Goal: Task Accomplishment & Management: Manage account settings

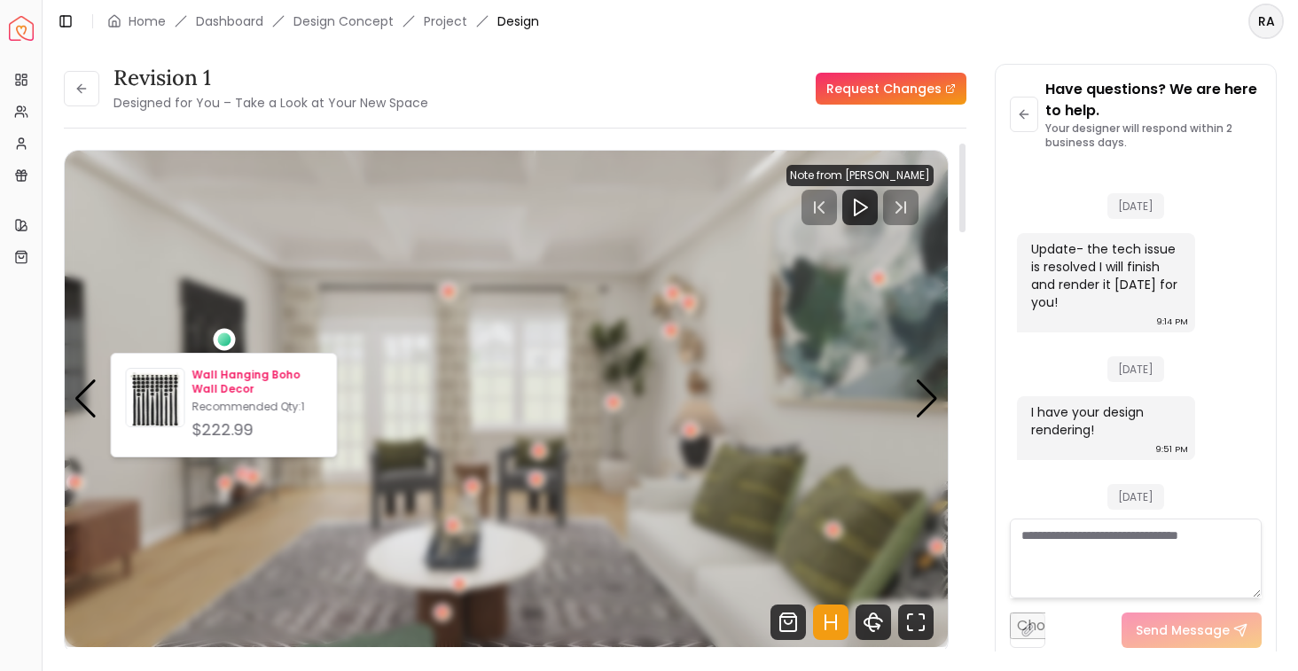
scroll to position [5587, 0]
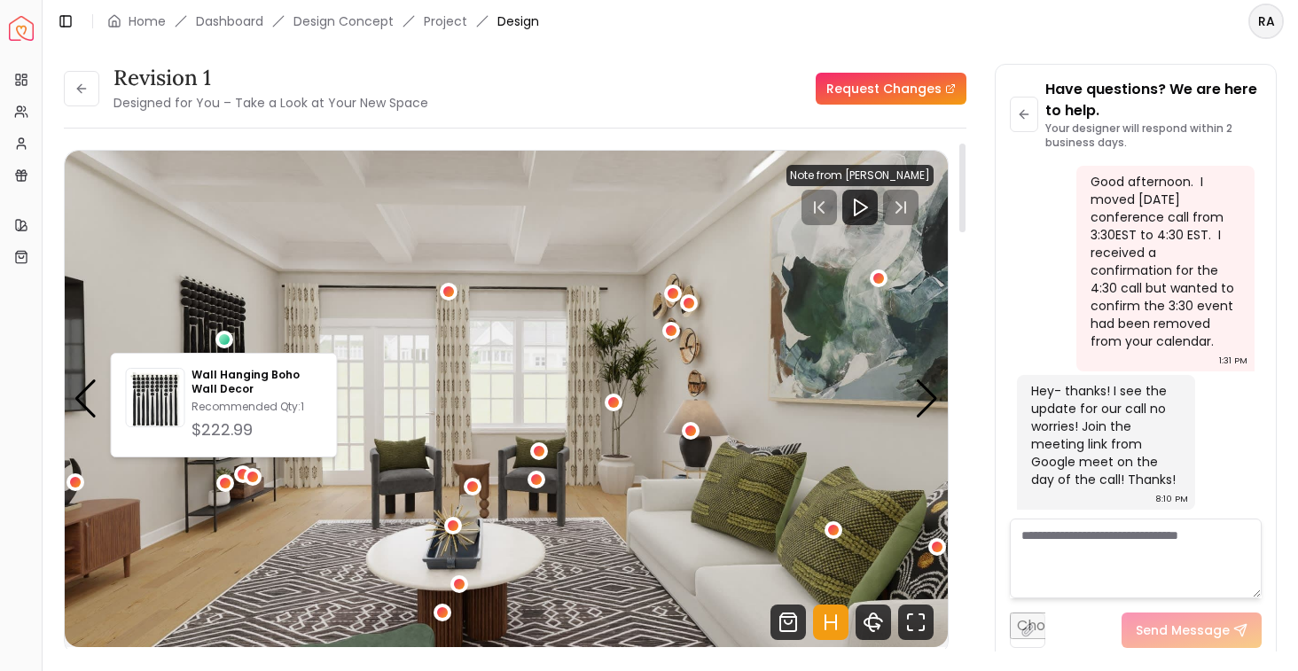
click at [66, 400] on img "2 / 5" at bounding box center [506, 399] width 883 height 496
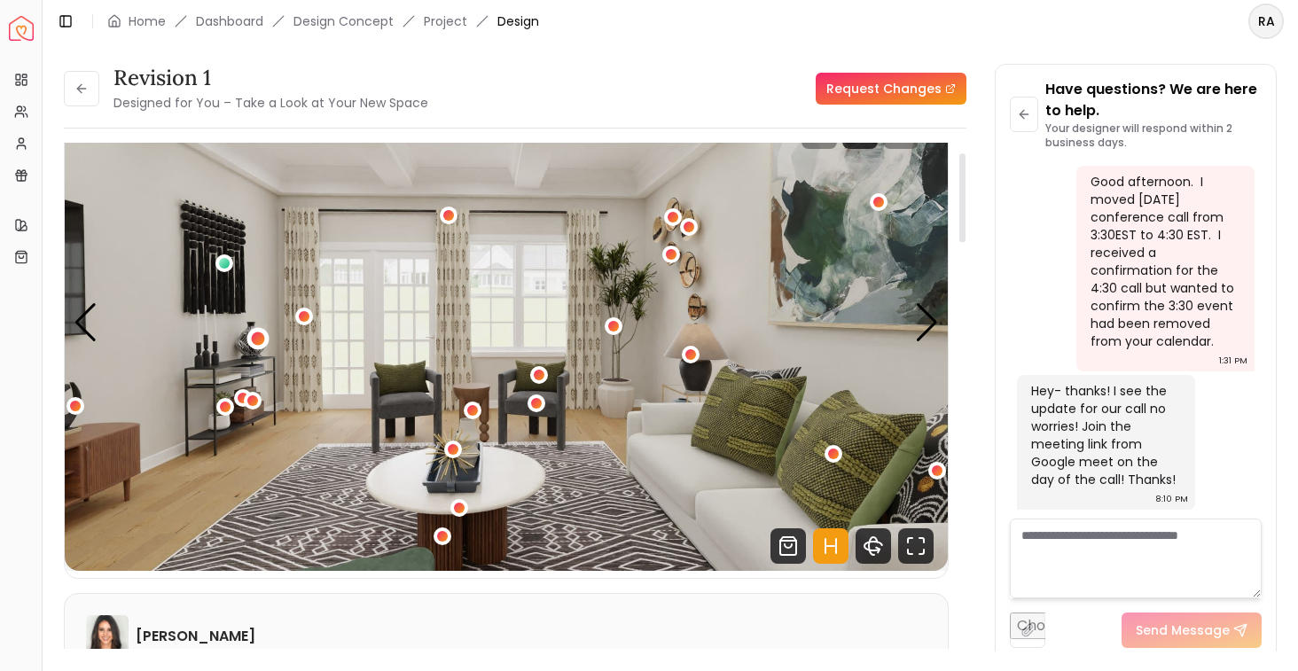
scroll to position [41, 0]
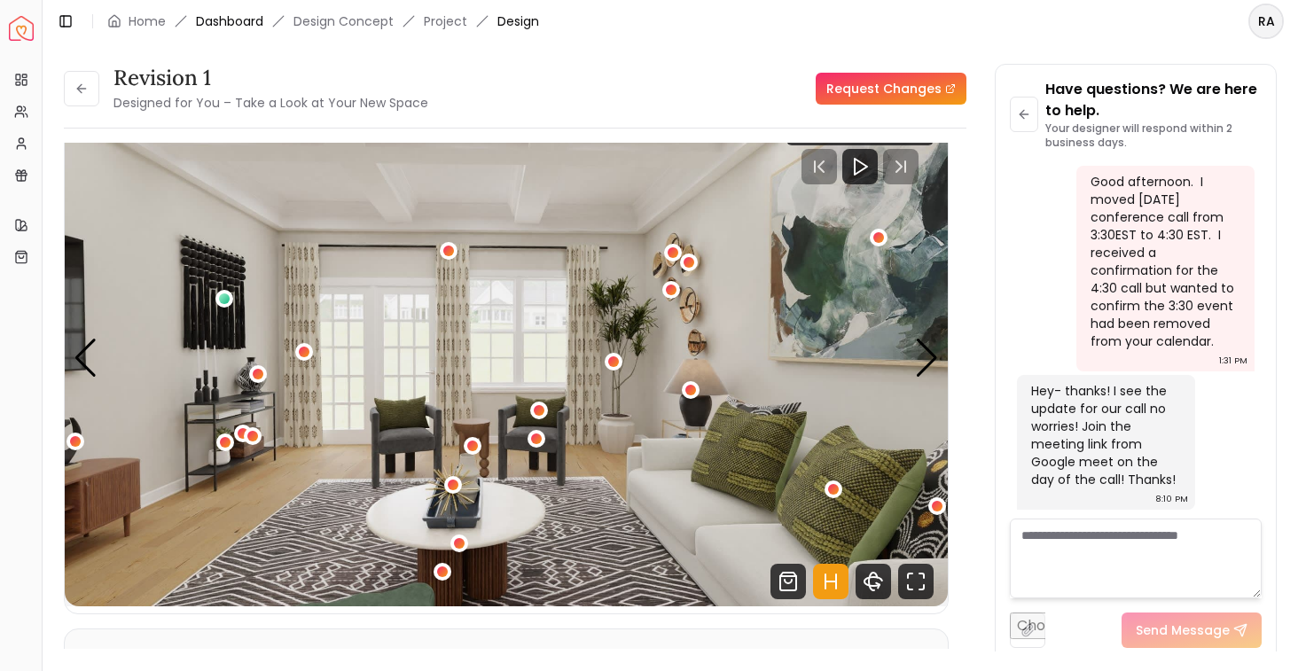
click at [245, 27] on link "Dashboard" at bounding box center [229, 21] width 67 height 18
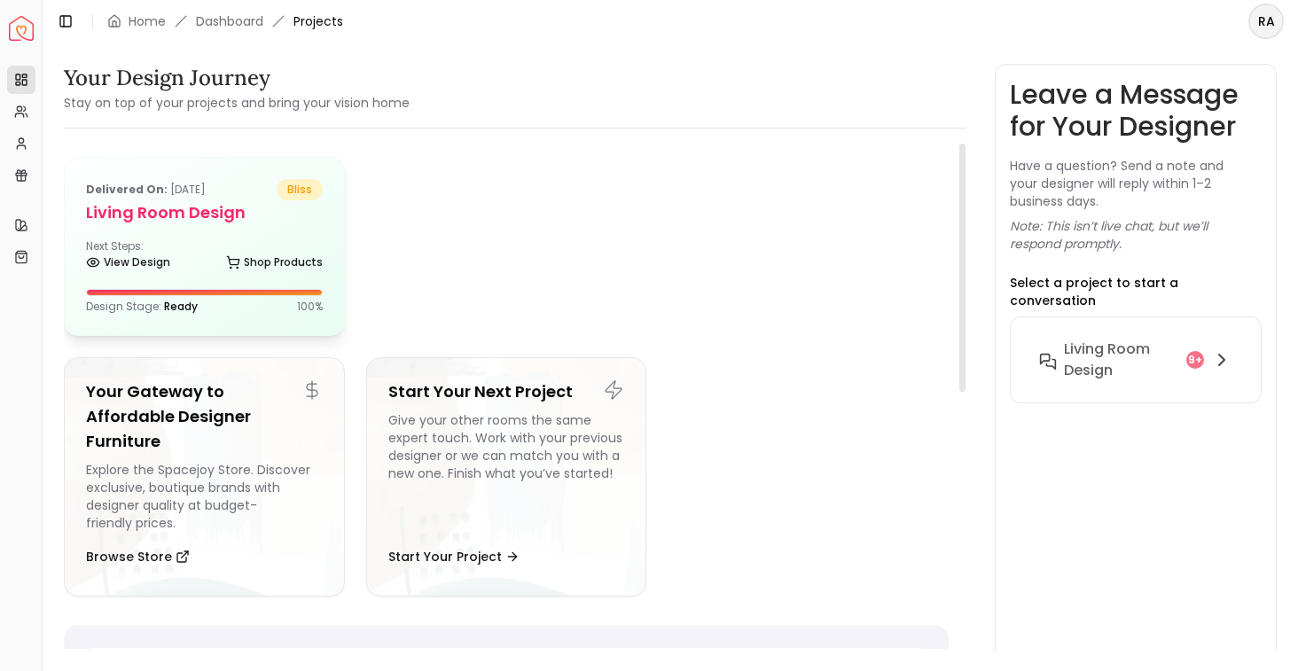
click at [276, 187] on div "Delivered on: [DATE] bliss" at bounding box center [204, 189] width 237 height 21
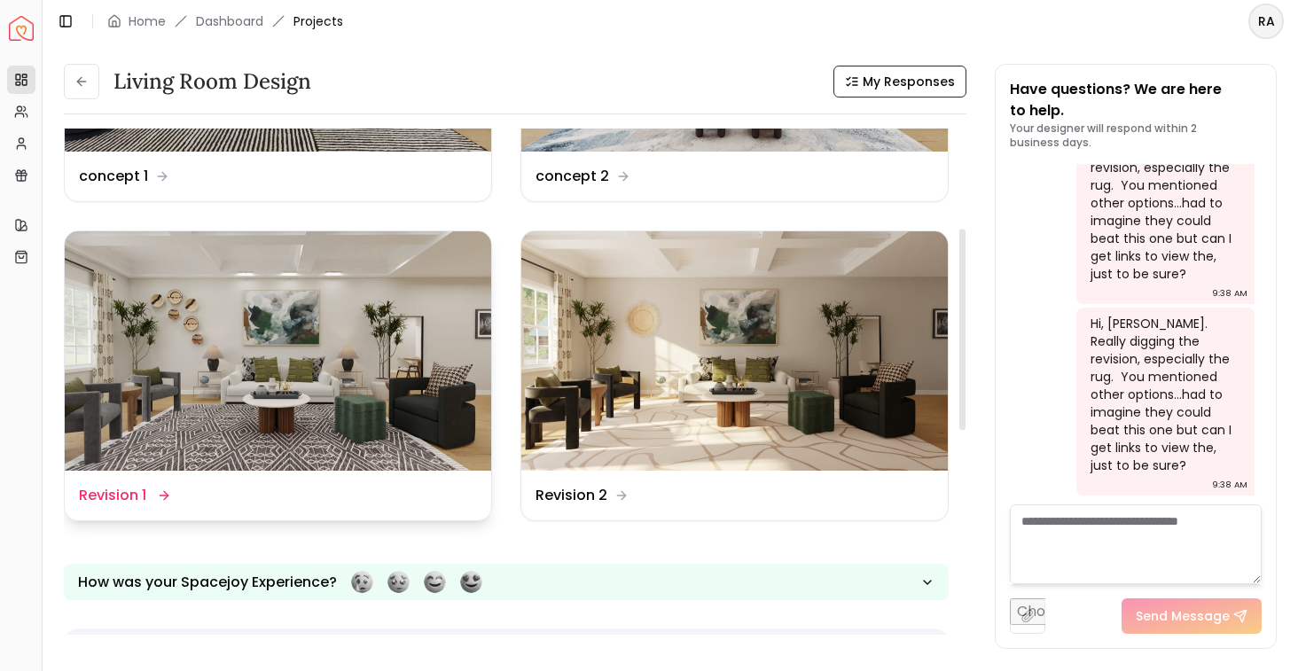
scroll to position [251, 0]
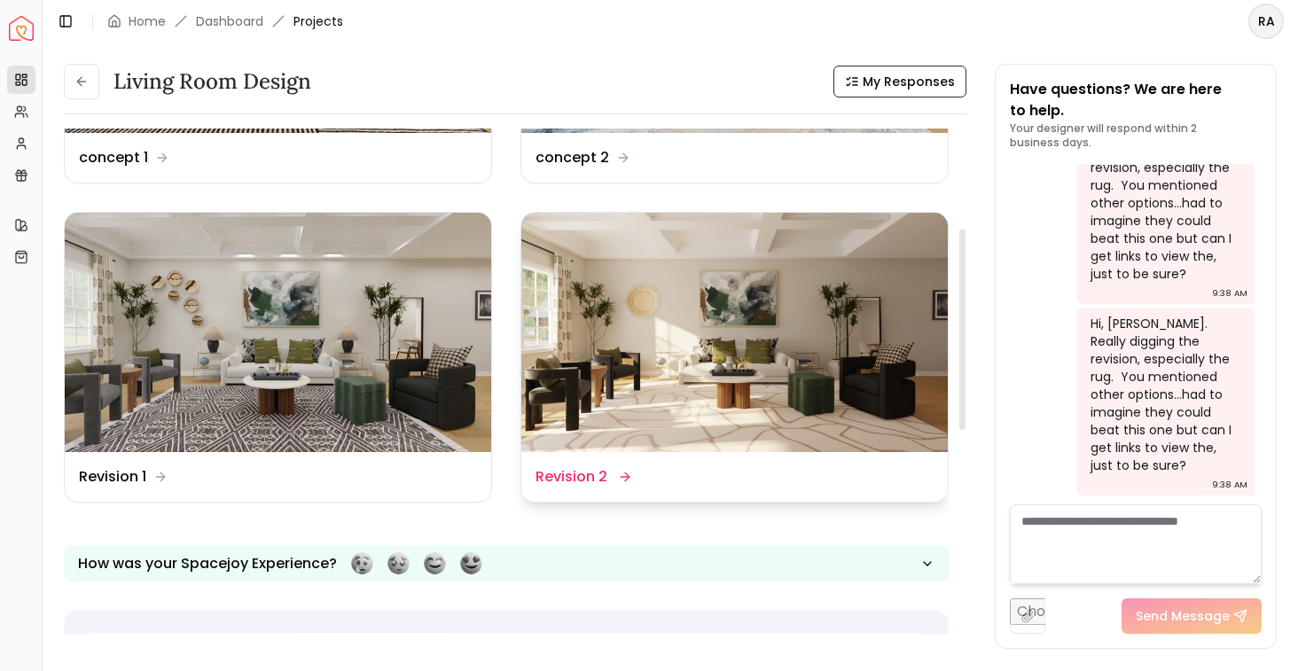
click at [816, 321] on img at bounding box center [734, 333] width 426 height 240
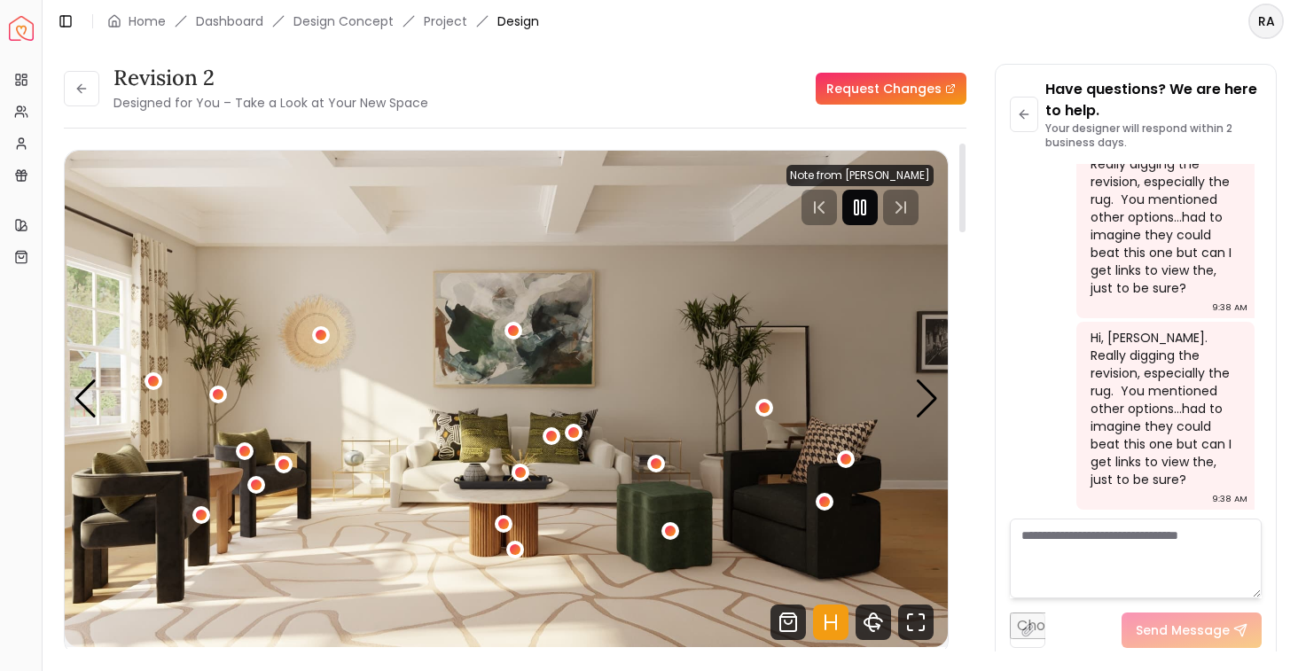
click at [865, 204] on rect "Pause" at bounding box center [864, 207] width 4 height 14
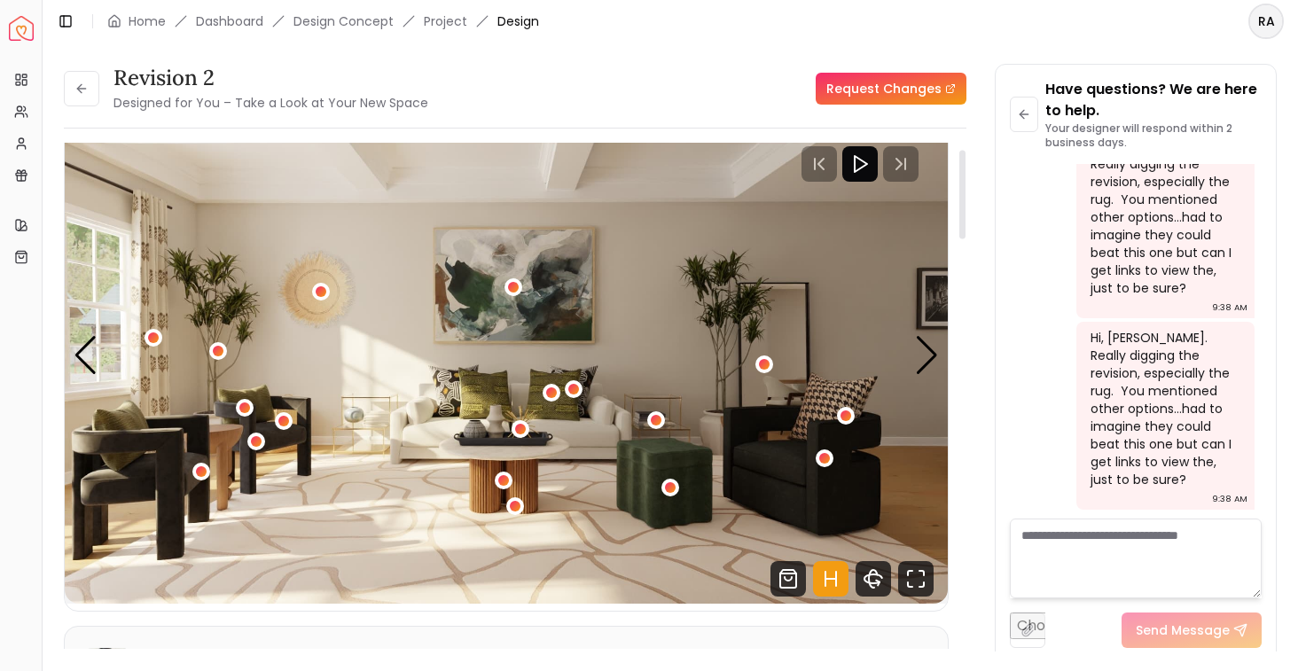
scroll to position [44, 0]
click at [517, 506] on div "1 / 5" at bounding box center [515, 505] width 13 height 13
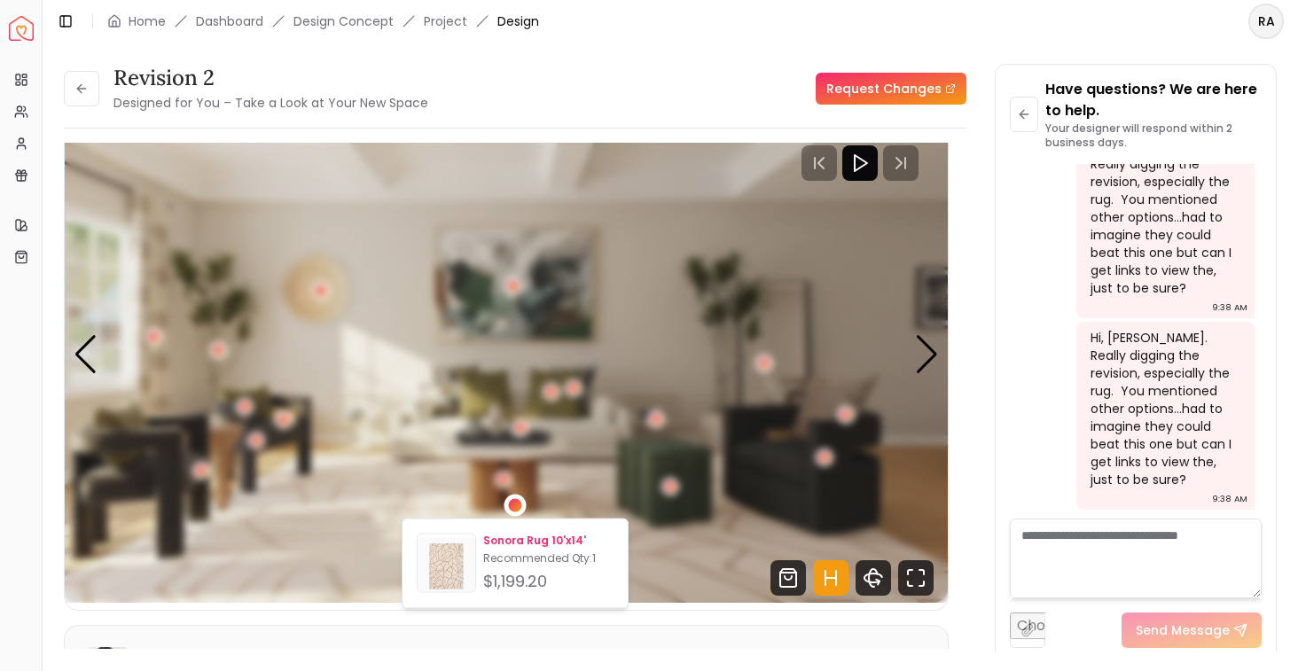
click at [498, 537] on p "Sonora Rug 10'x14'" at bounding box center [548, 541] width 130 height 14
click at [482, 551] on div "Sonora Rug 10'x14' Recommended Qty: 1 $1,199.20" at bounding box center [515, 564] width 197 height 60
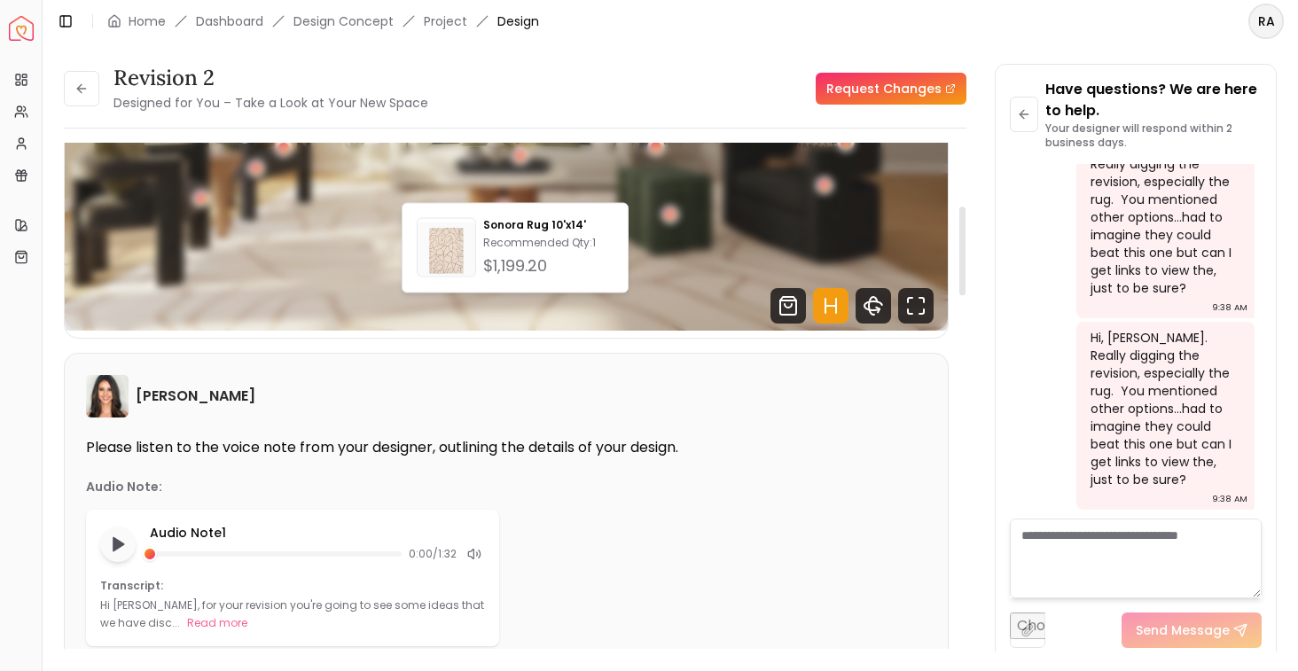
scroll to position [262, 0]
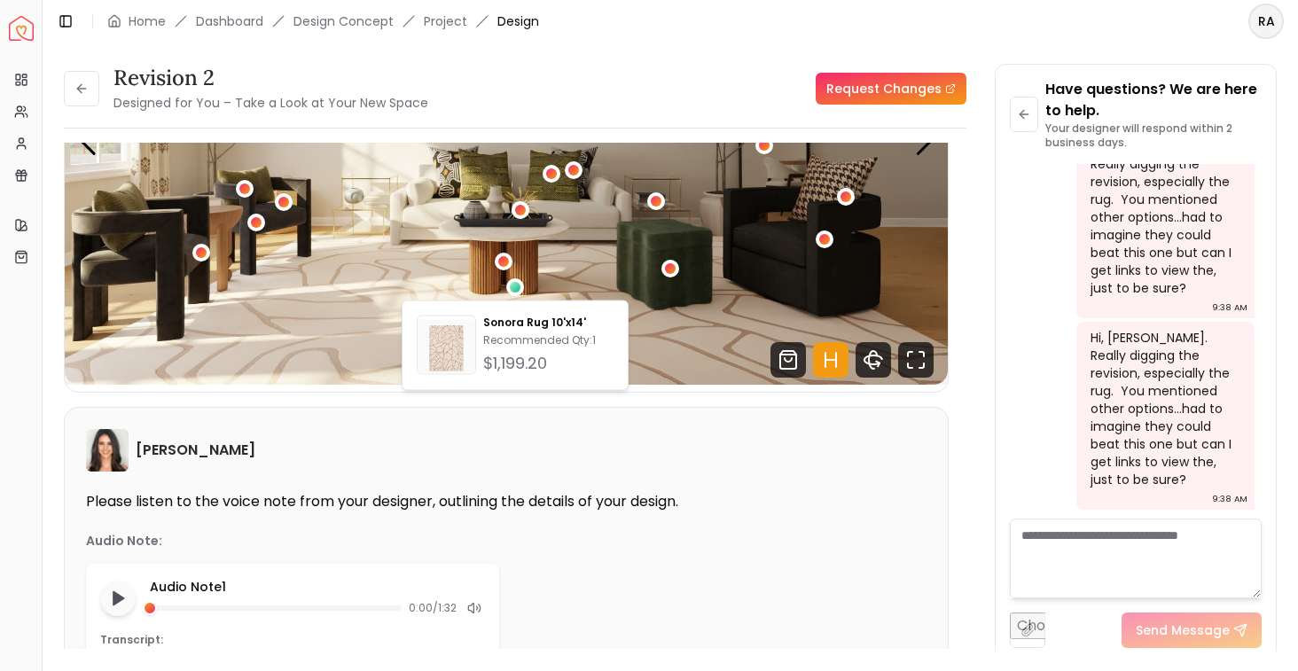
click at [1056, 556] on textarea at bounding box center [1136, 559] width 252 height 80
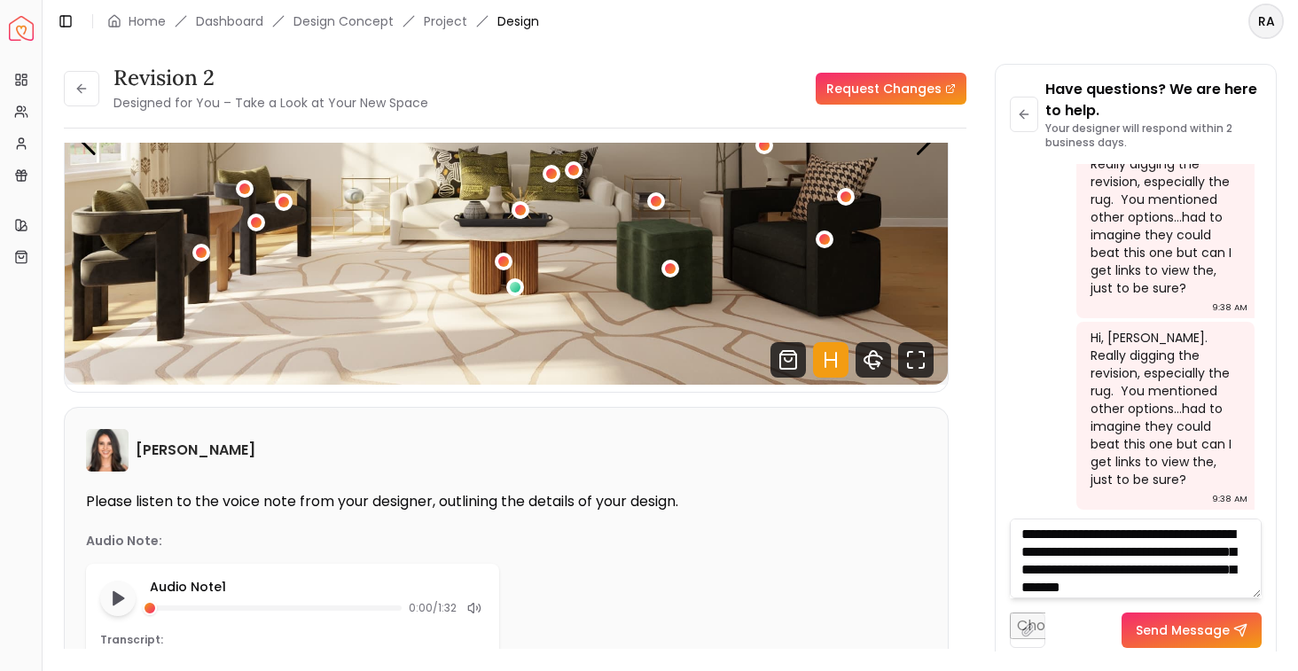
scroll to position [19, 0]
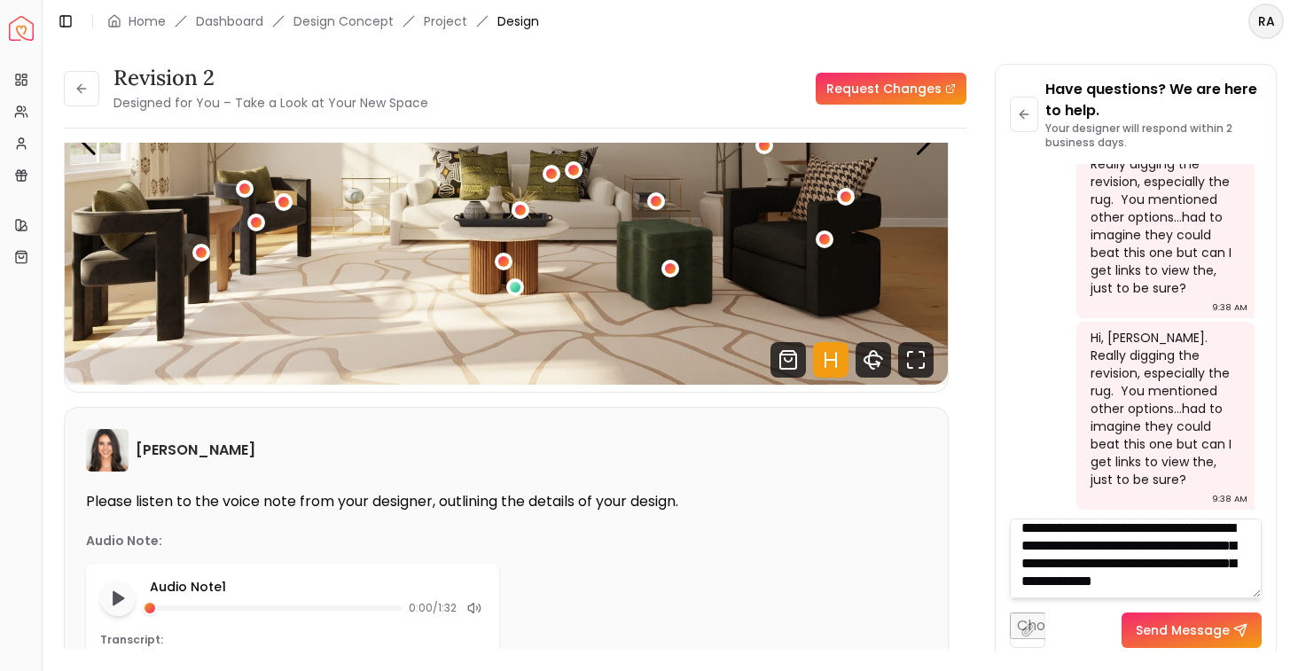
click at [1178, 573] on textarea "**********" at bounding box center [1136, 559] width 252 height 80
click at [1195, 586] on textarea "**********" at bounding box center [1136, 559] width 252 height 80
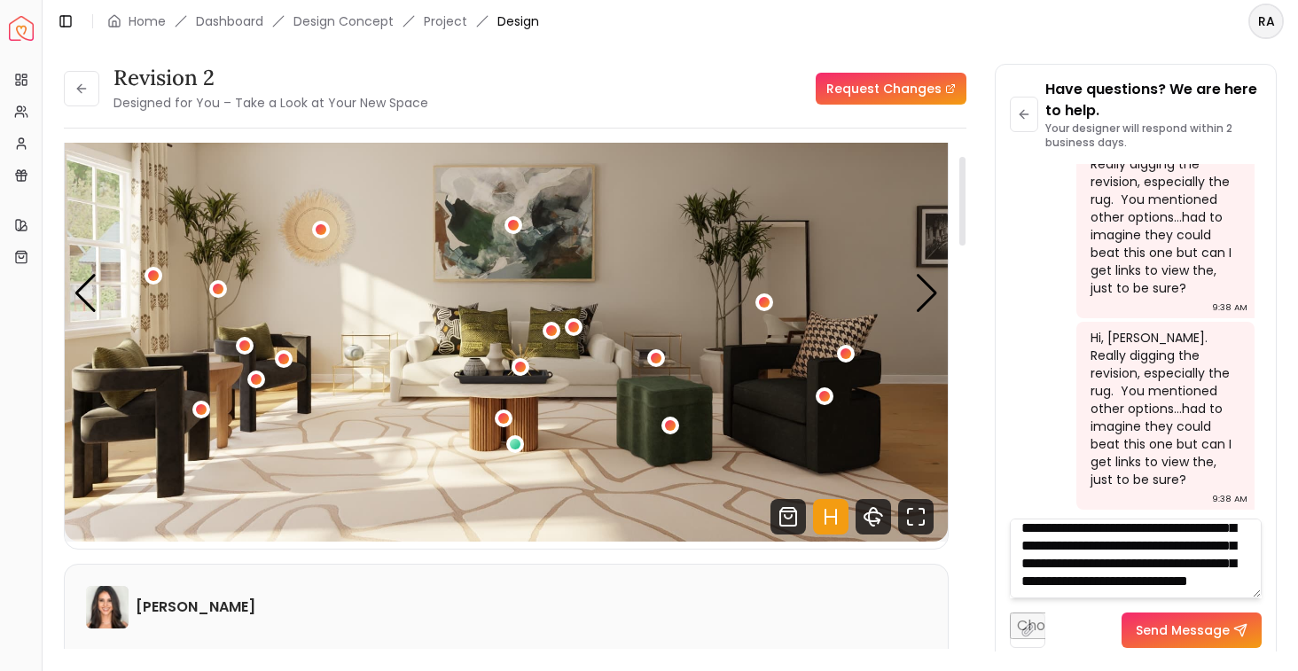
scroll to position [2, 0]
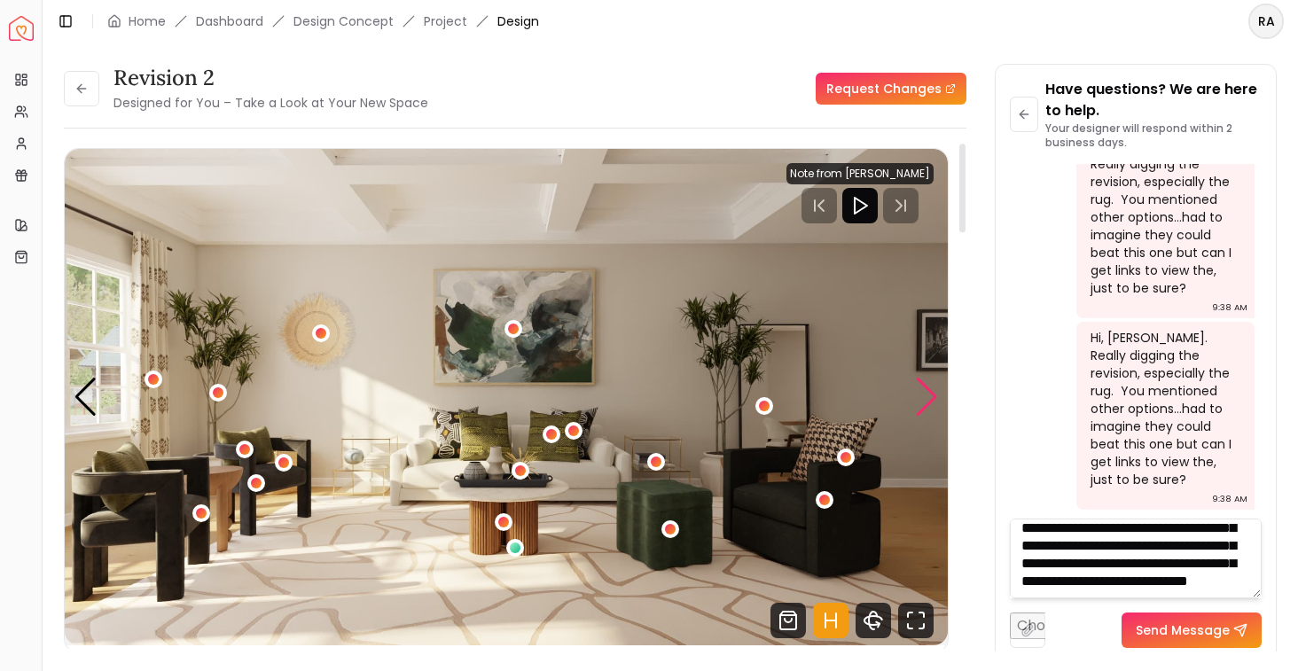
click at [933, 410] on div "Next slide" at bounding box center [927, 397] width 24 height 39
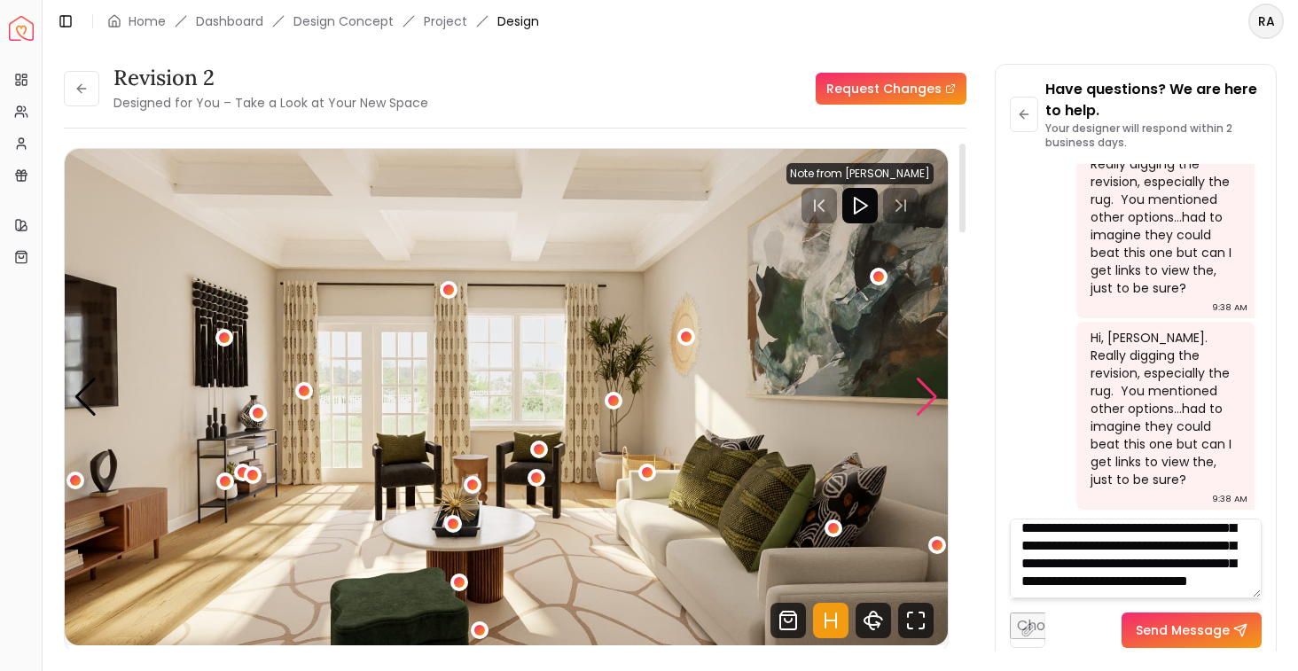
click at [933, 410] on div "Next slide" at bounding box center [927, 397] width 24 height 39
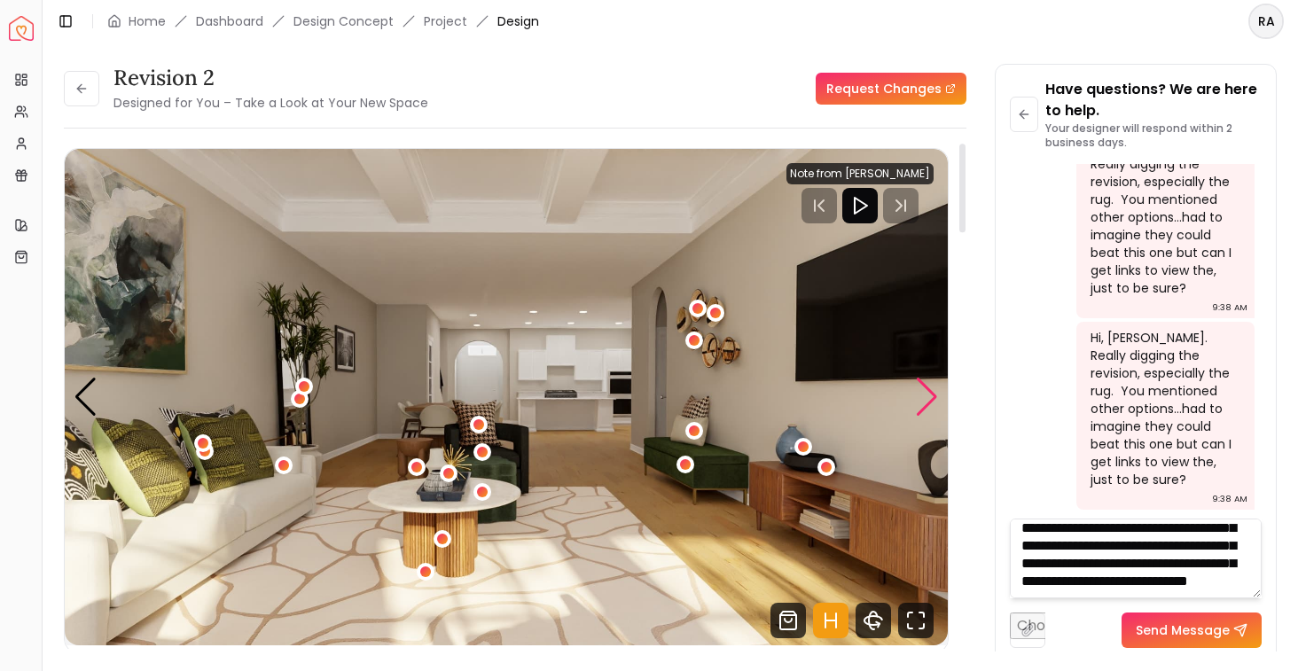
click at [933, 410] on div "Next slide" at bounding box center [927, 397] width 24 height 39
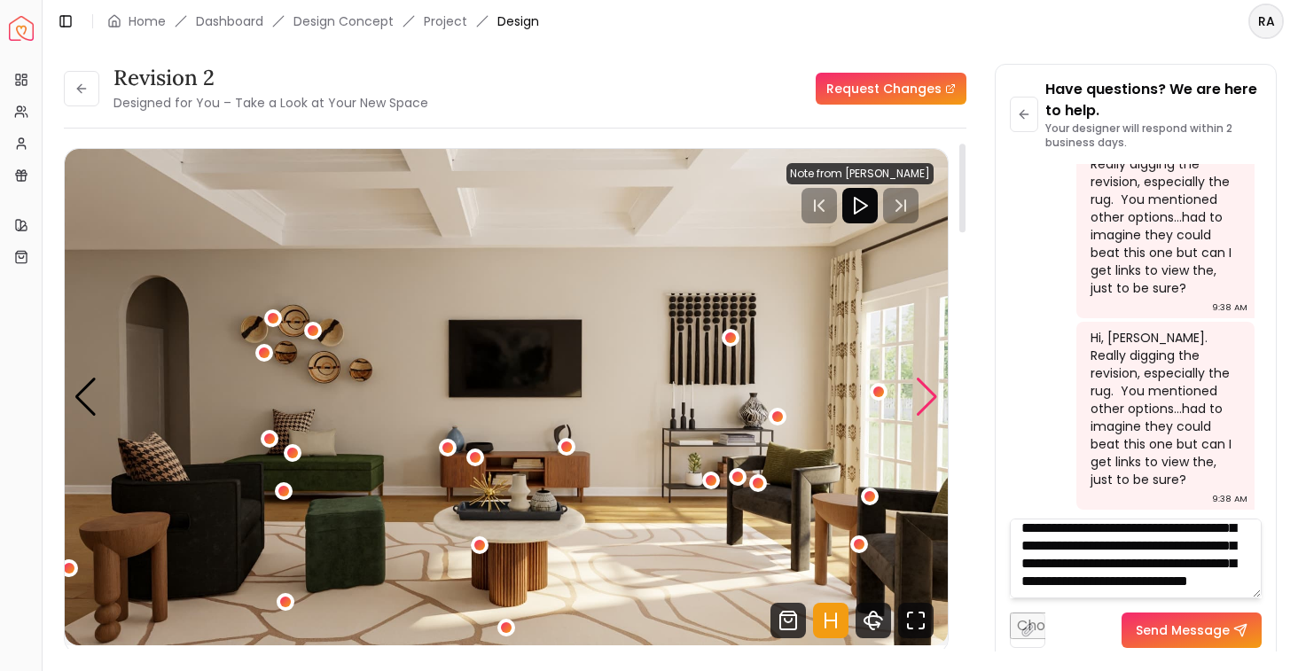
click at [933, 410] on div "Next slide" at bounding box center [927, 397] width 24 height 39
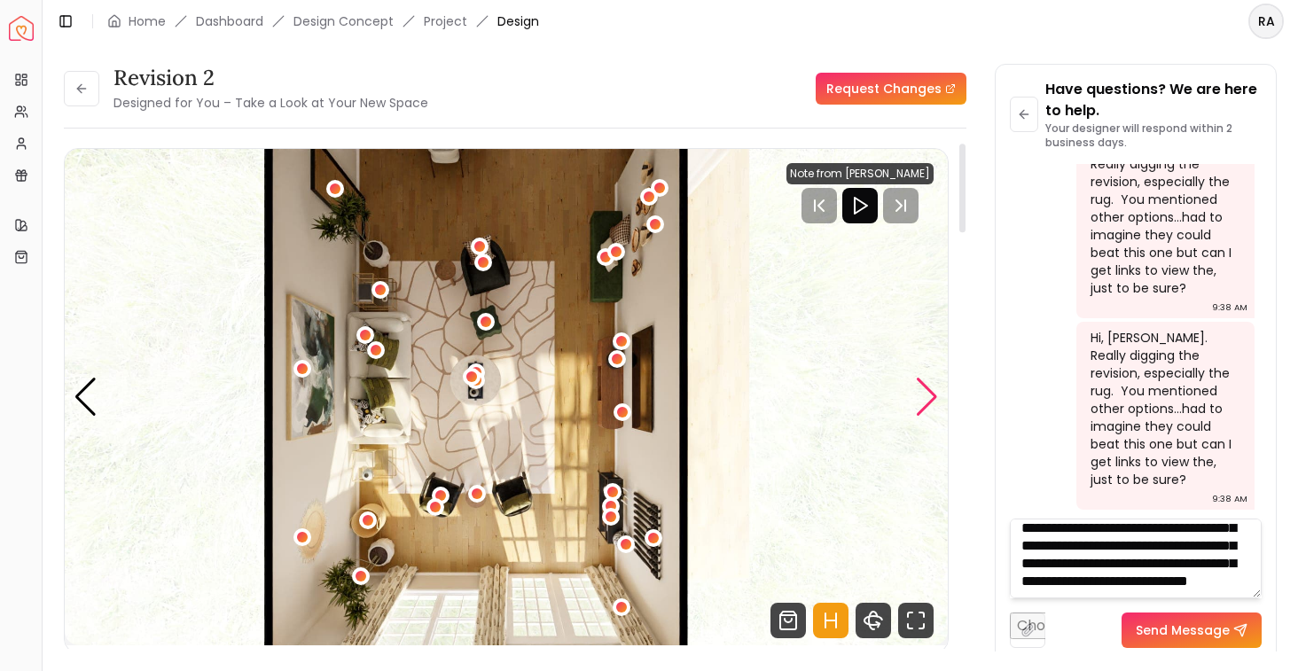
click at [933, 410] on div "Next slide" at bounding box center [927, 397] width 24 height 39
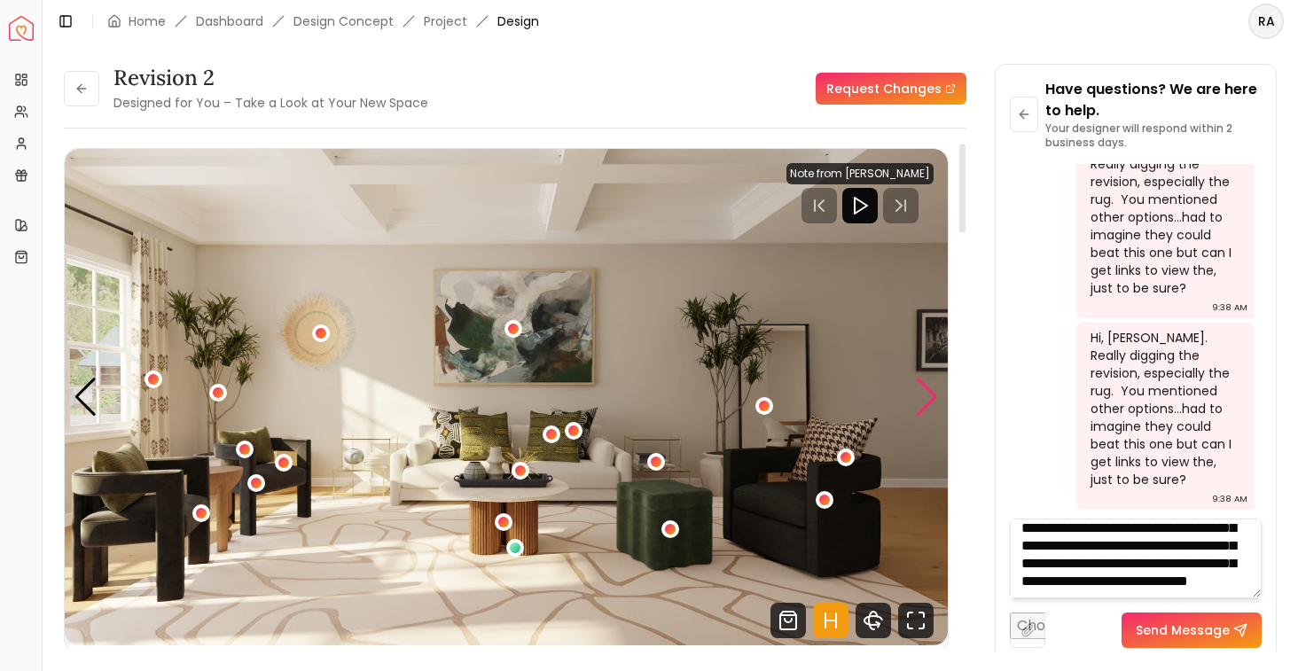
click at [933, 410] on div "Next slide" at bounding box center [927, 397] width 24 height 39
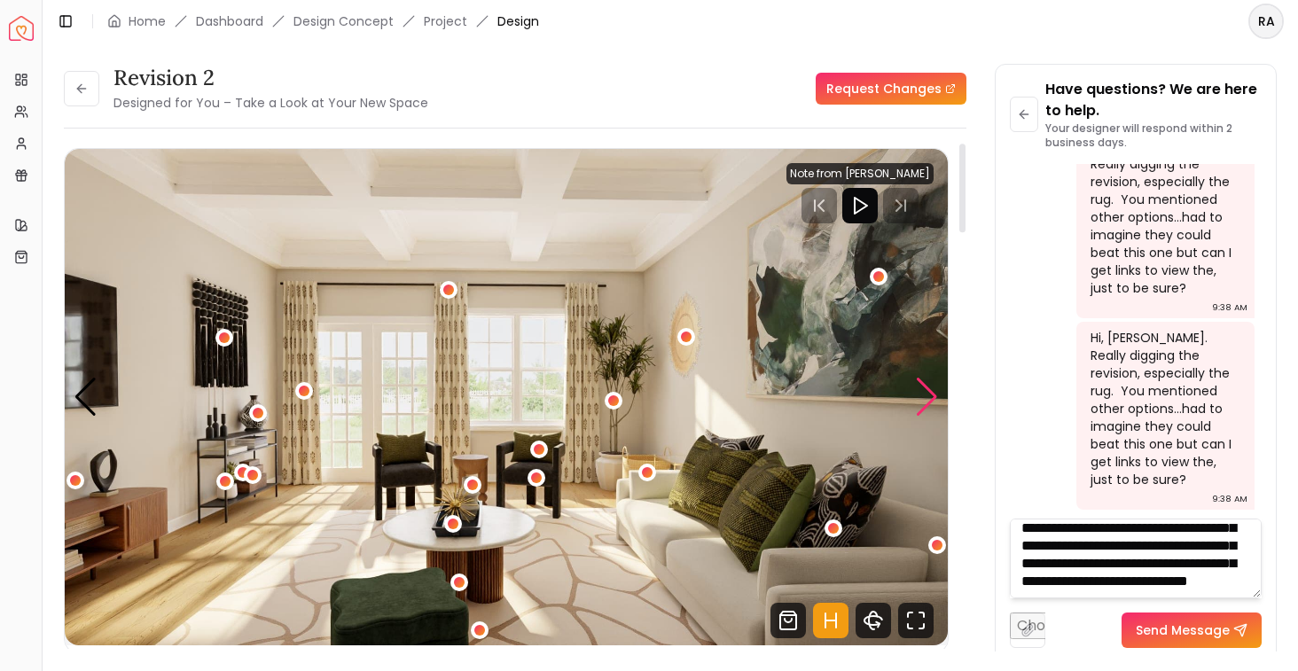
click at [933, 410] on div "Next slide" at bounding box center [927, 397] width 24 height 39
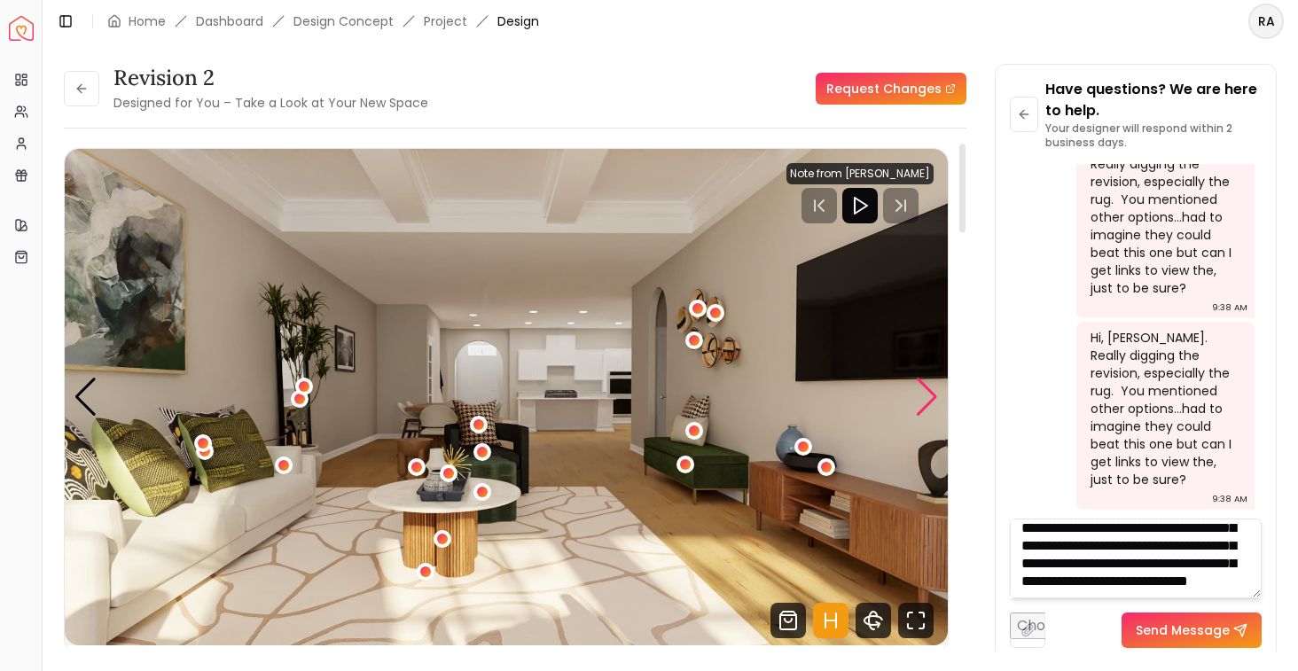
click at [933, 410] on div "Next slide" at bounding box center [927, 397] width 24 height 39
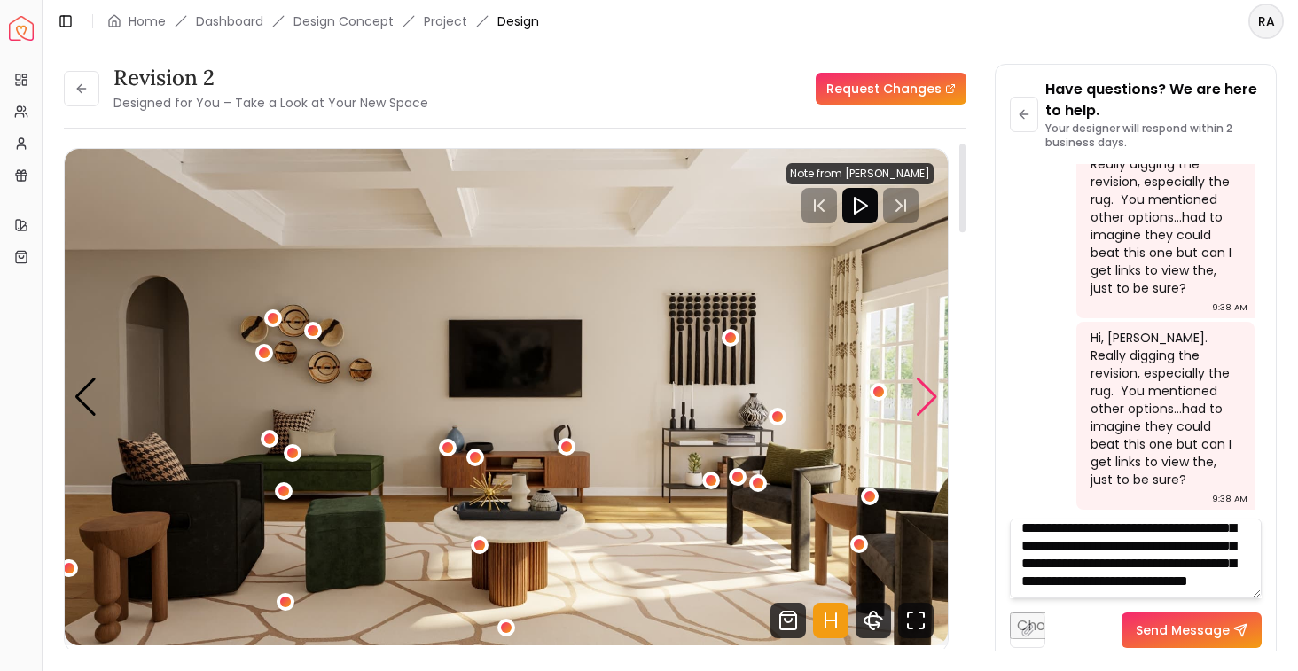
click at [933, 410] on div "Next slide" at bounding box center [927, 397] width 24 height 39
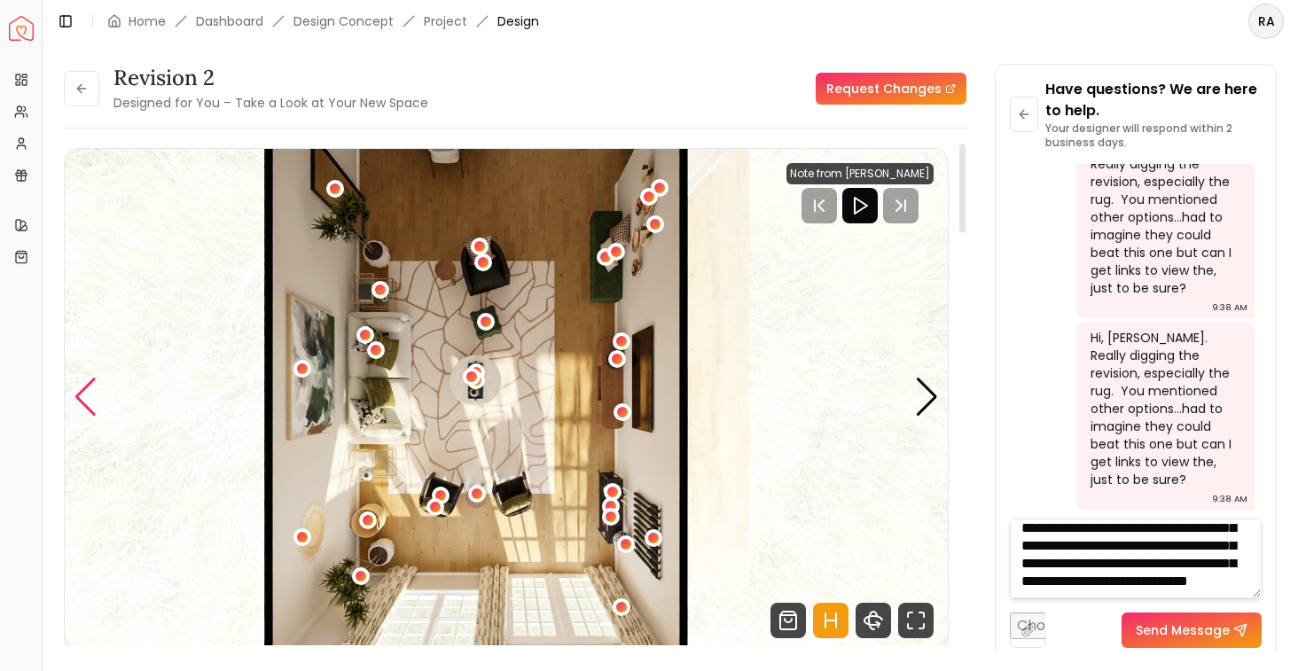
click at [87, 393] on div "Previous slide" at bounding box center [86, 397] width 24 height 39
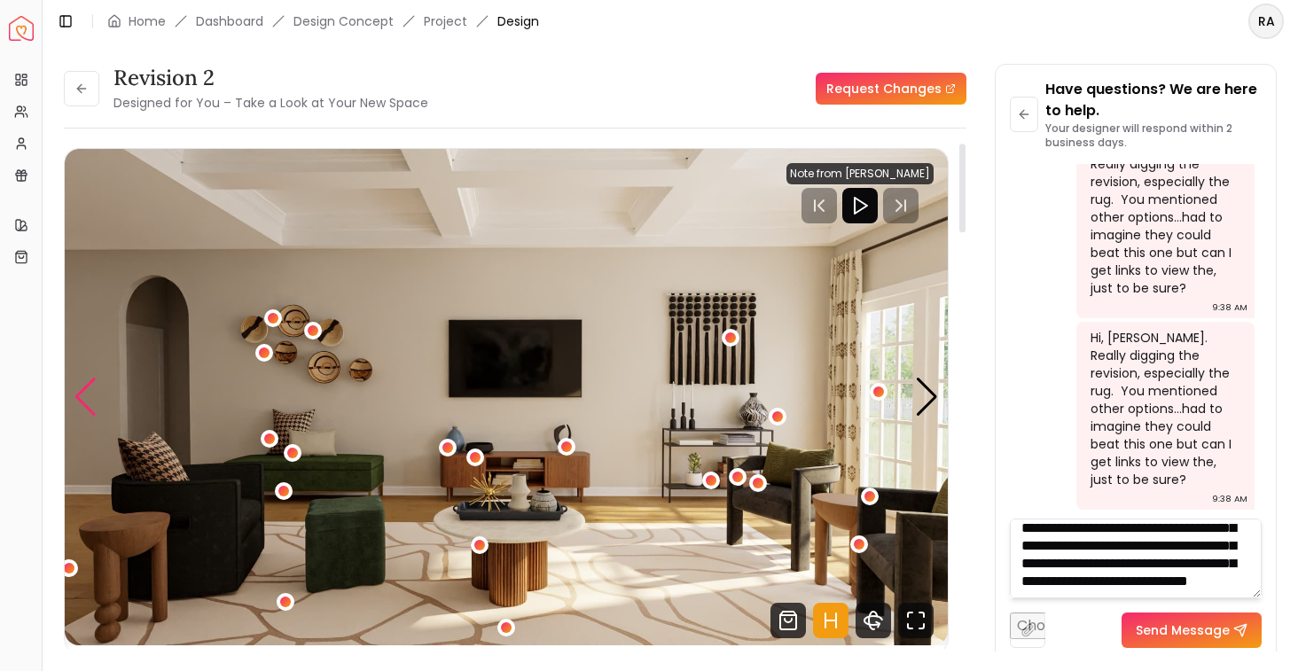
click at [87, 393] on div "Previous slide" at bounding box center [86, 397] width 24 height 39
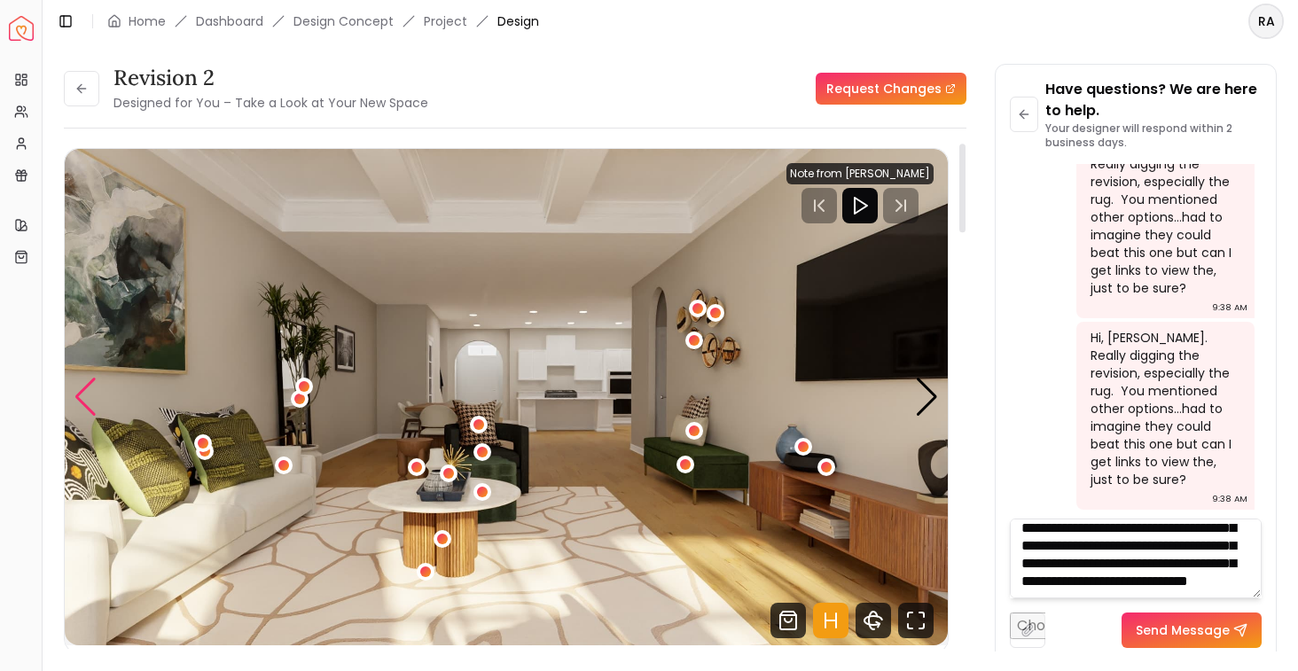
click at [87, 393] on div "Previous slide" at bounding box center [86, 397] width 24 height 39
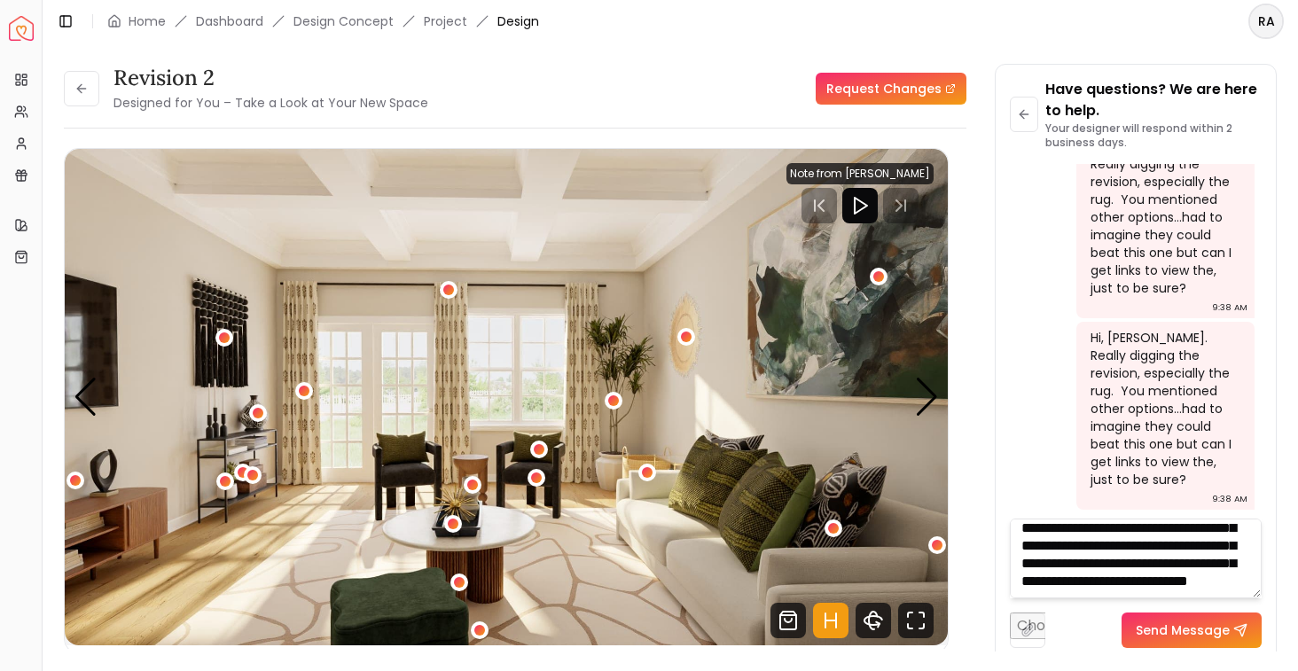
click at [1137, 591] on textarea "**********" at bounding box center [1136, 559] width 252 height 80
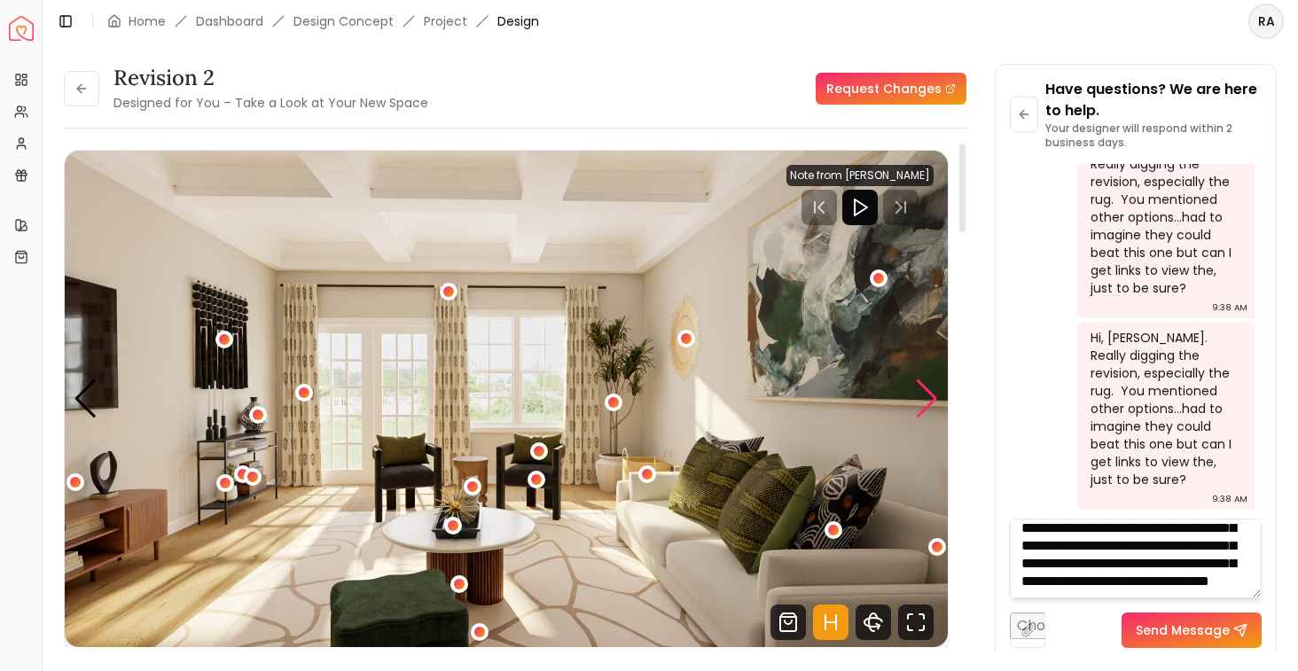
click at [916, 387] on div "Next slide" at bounding box center [927, 398] width 24 height 39
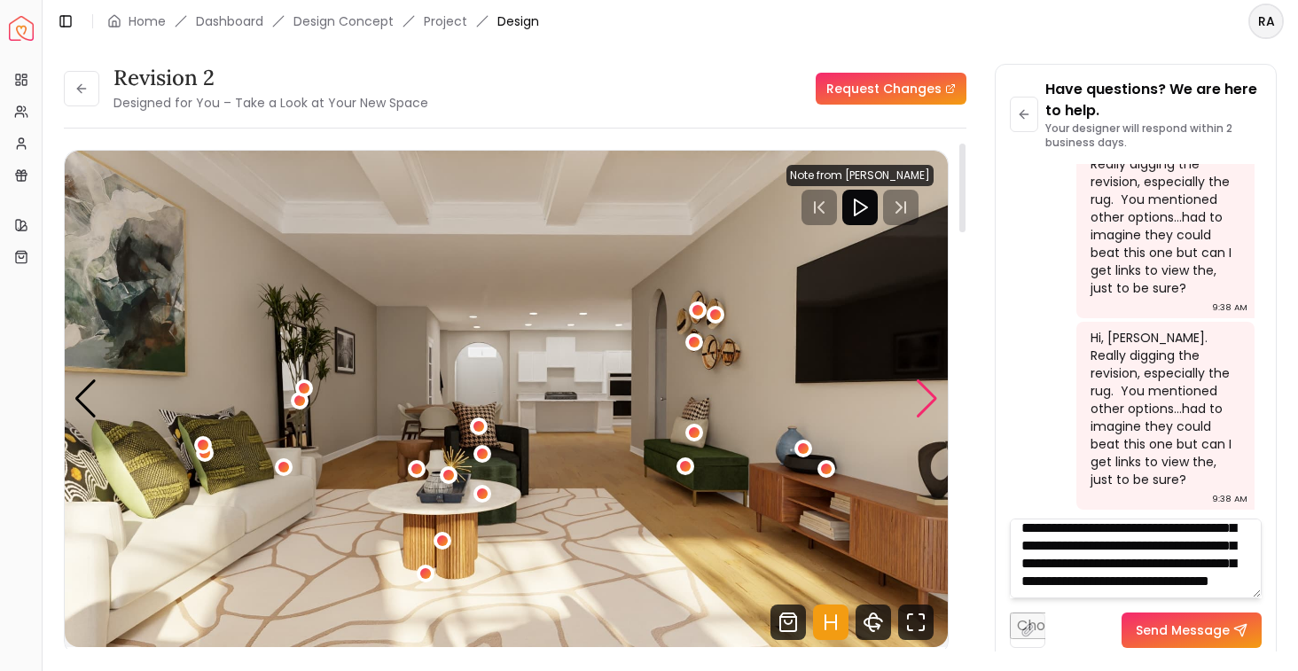
click at [916, 387] on div "Next slide" at bounding box center [927, 398] width 24 height 39
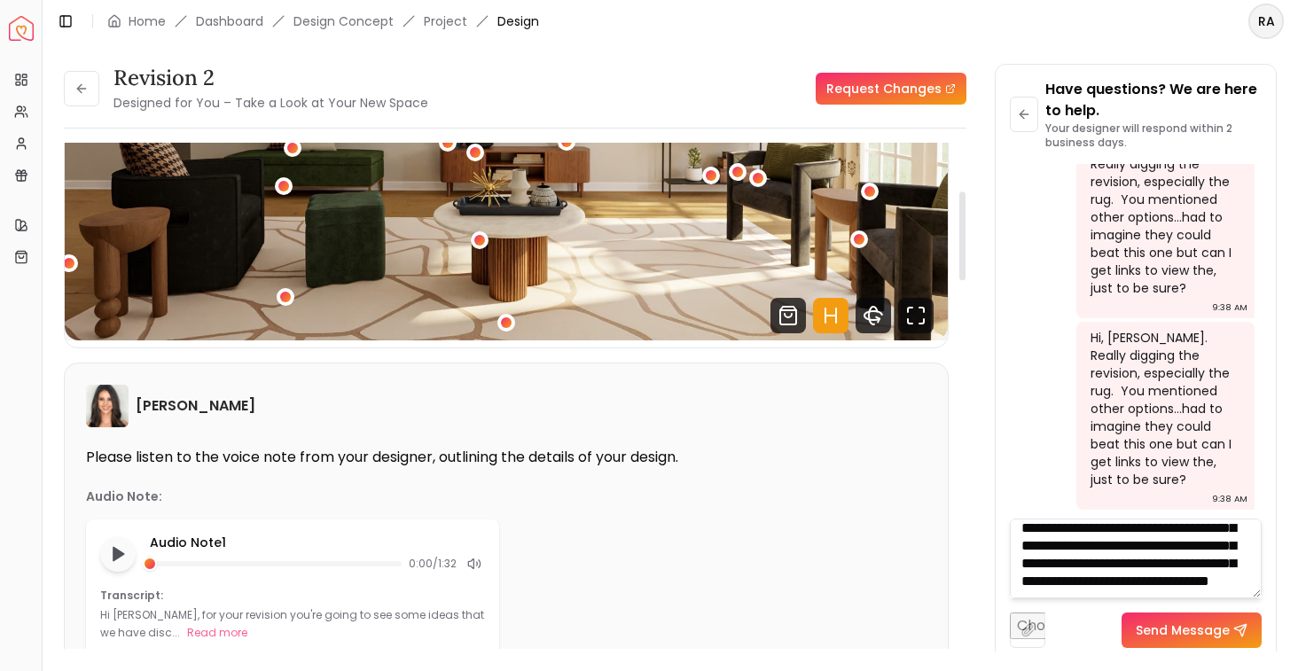
scroll to position [187, 0]
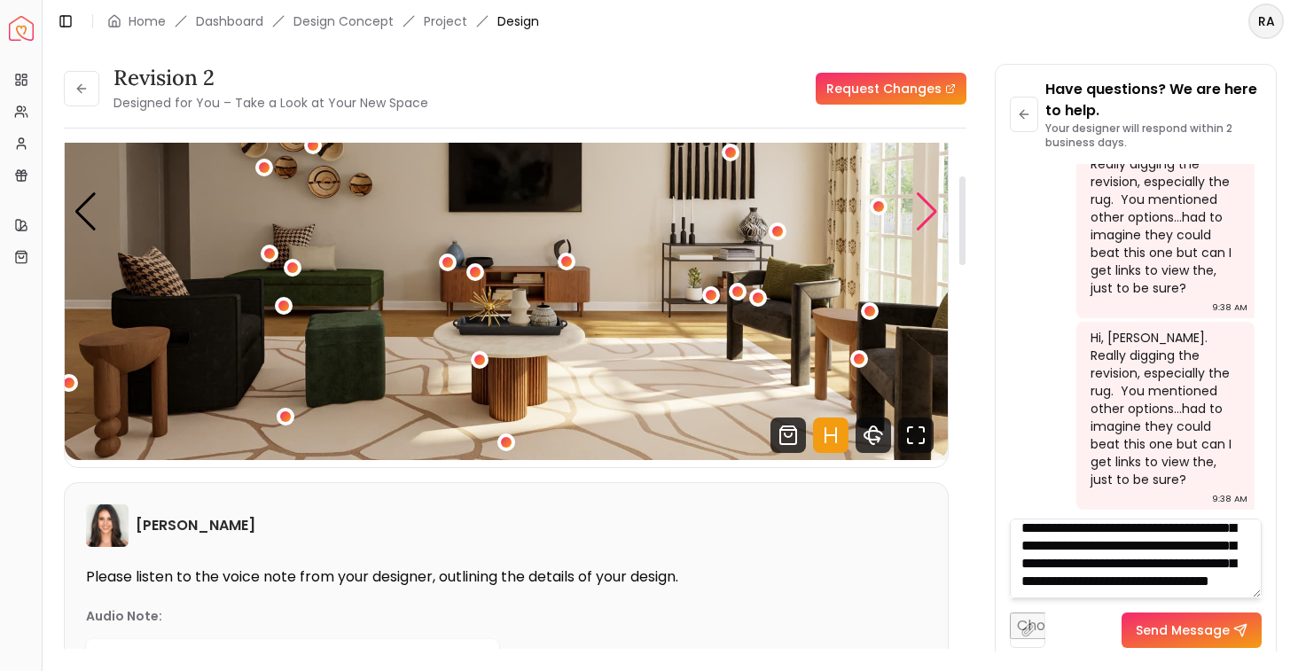
click at [918, 221] on div "Next slide" at bounding box center [927, 211] width 24 height 39
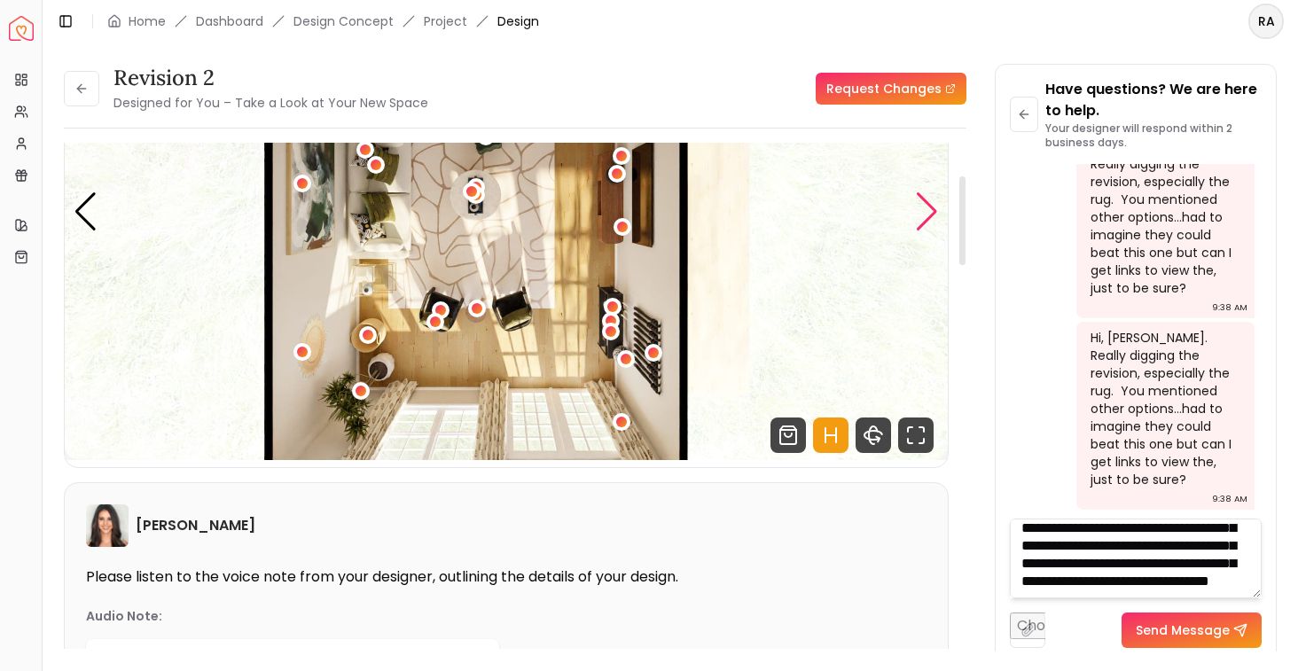
click at [918, 221] on div "Next slide" at bounding box center [927, 211] width 24 height 39
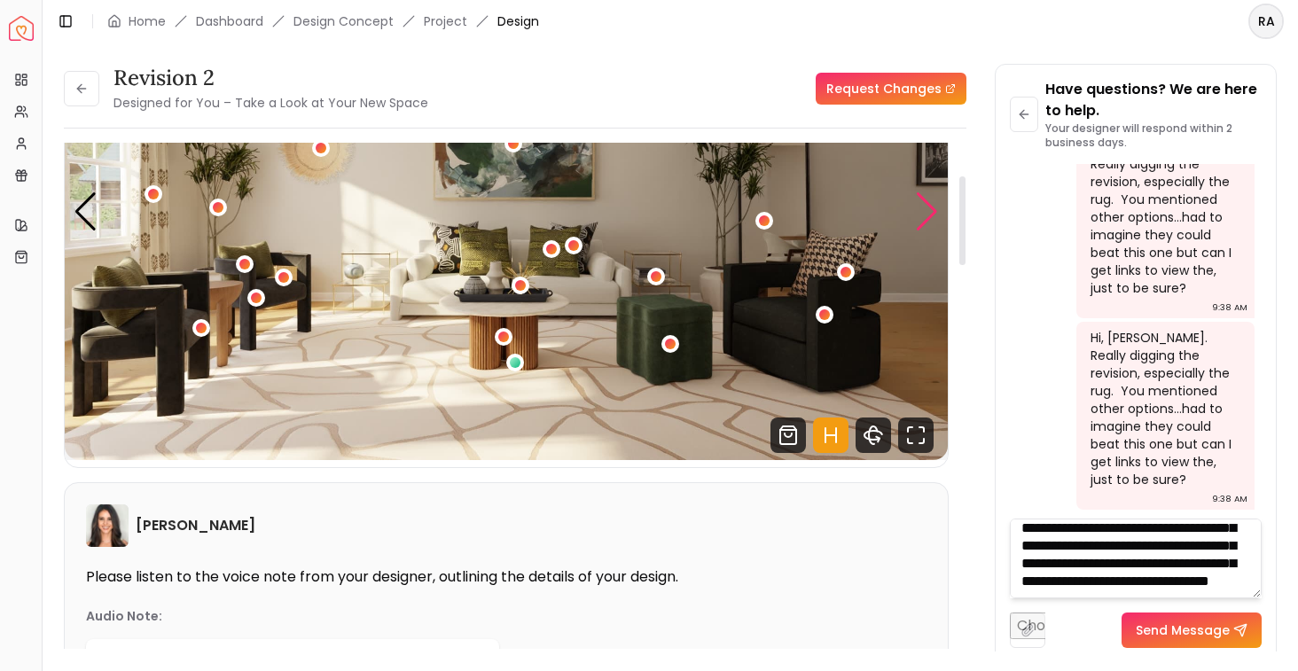
click at [918, 221] on div "Next slide" at bounding box center [927, 211] width 24 height 39
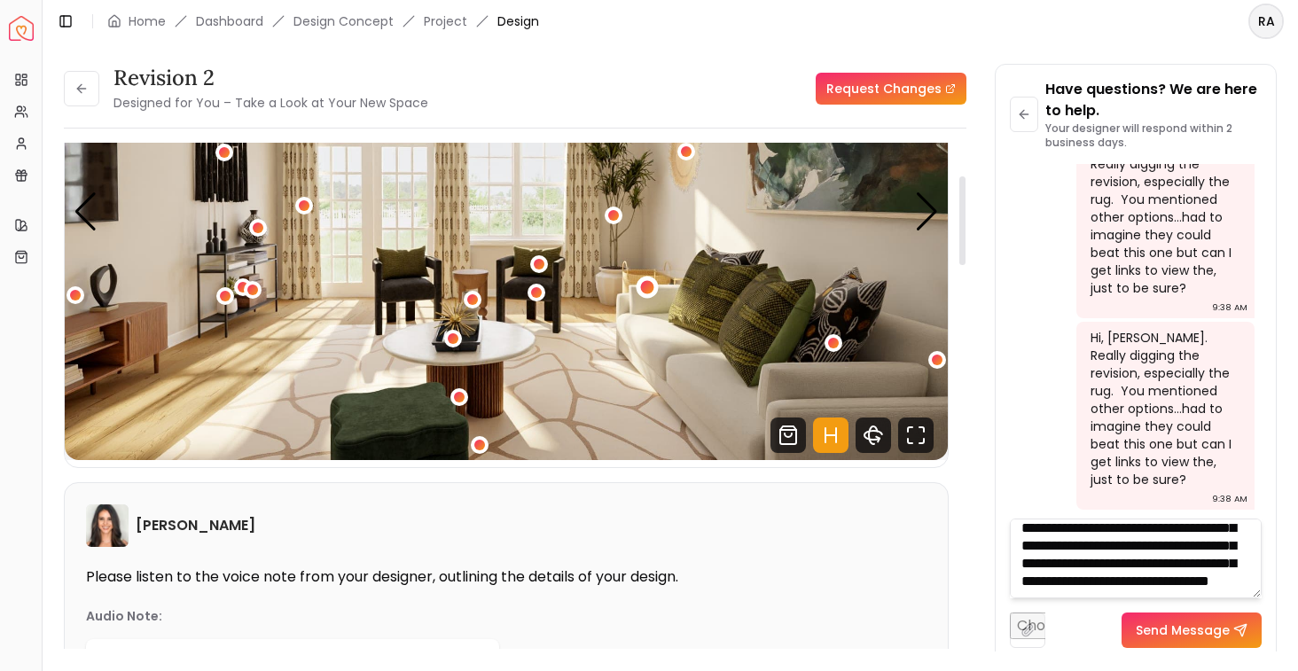
click at [653, 290] on div "2 / 5" at bounding box center [647, 288] width 22 height 22
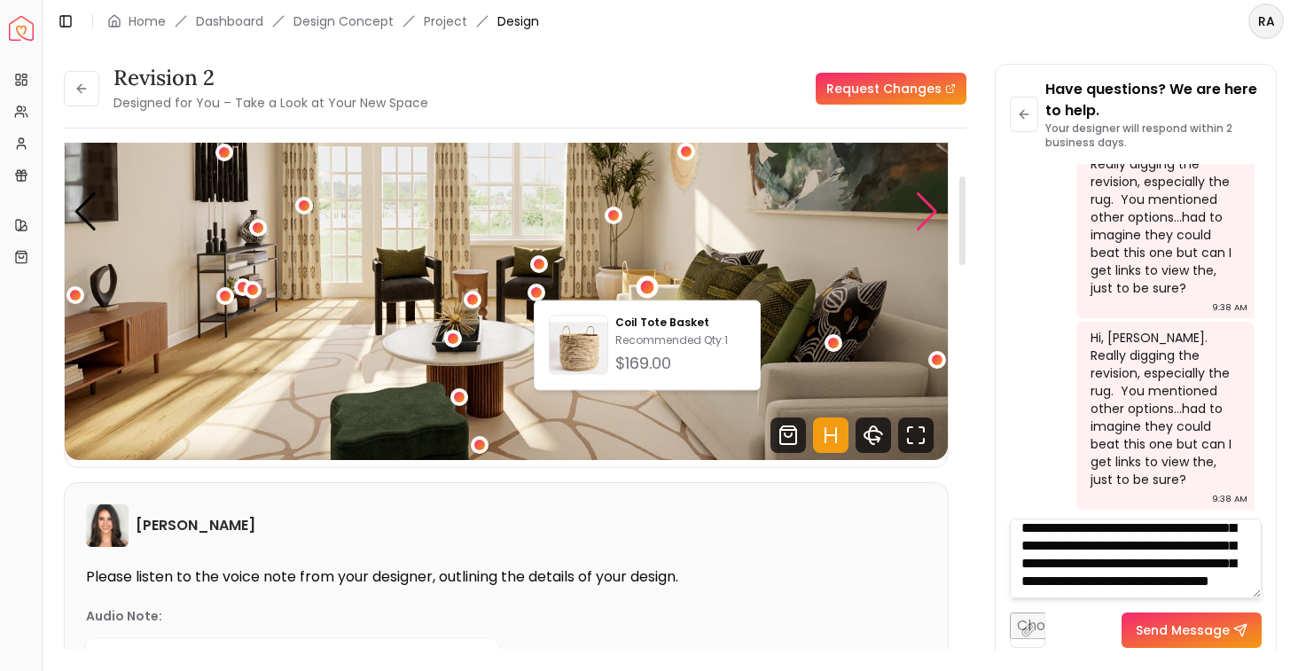
click at [926, 223] on div "Next slide" at bounding box center [927, 211] width 24 height 39
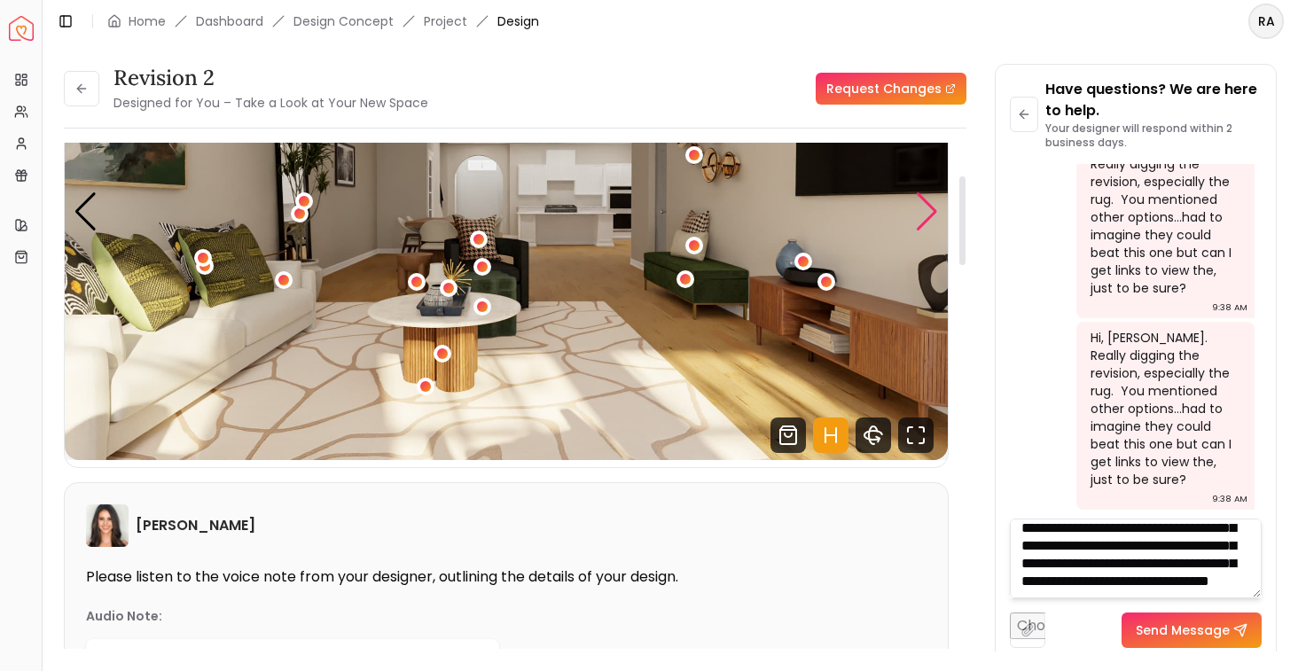
click at [926, 223] on div "Next slide" at bounding box center [927, 211] width 24 height 39
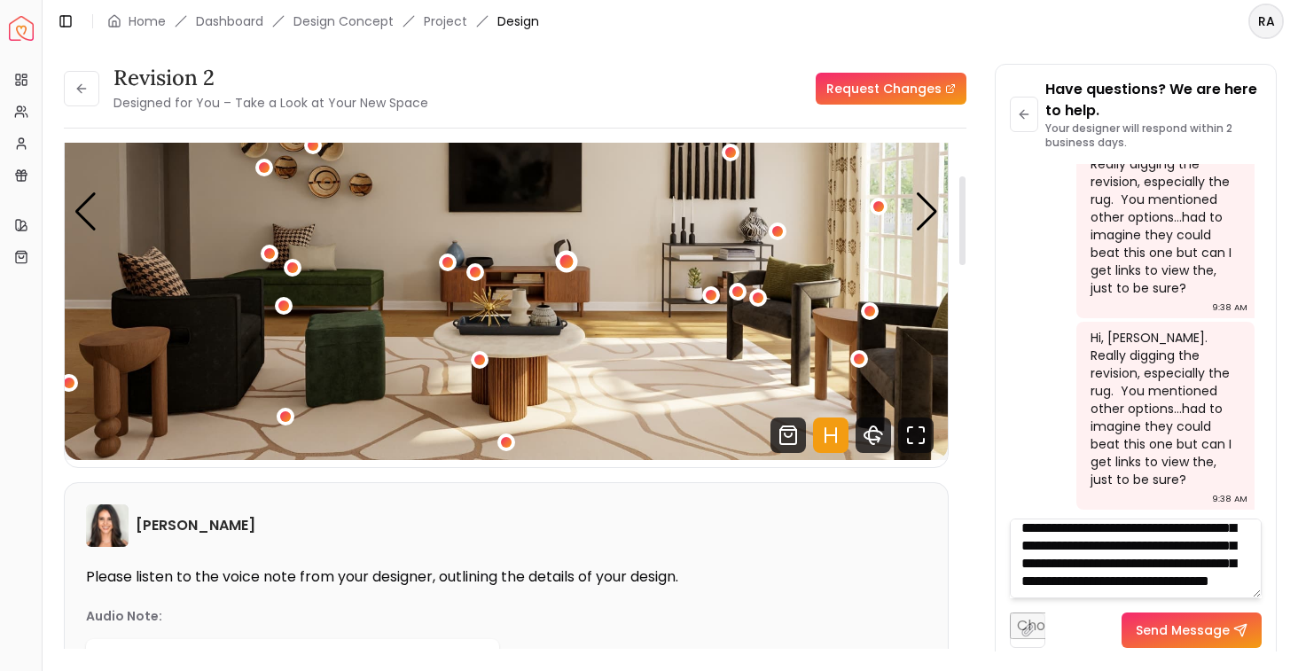
click at [559, 258] on div "4 / 5" at bounding box center [566, 261] width 22 height 22
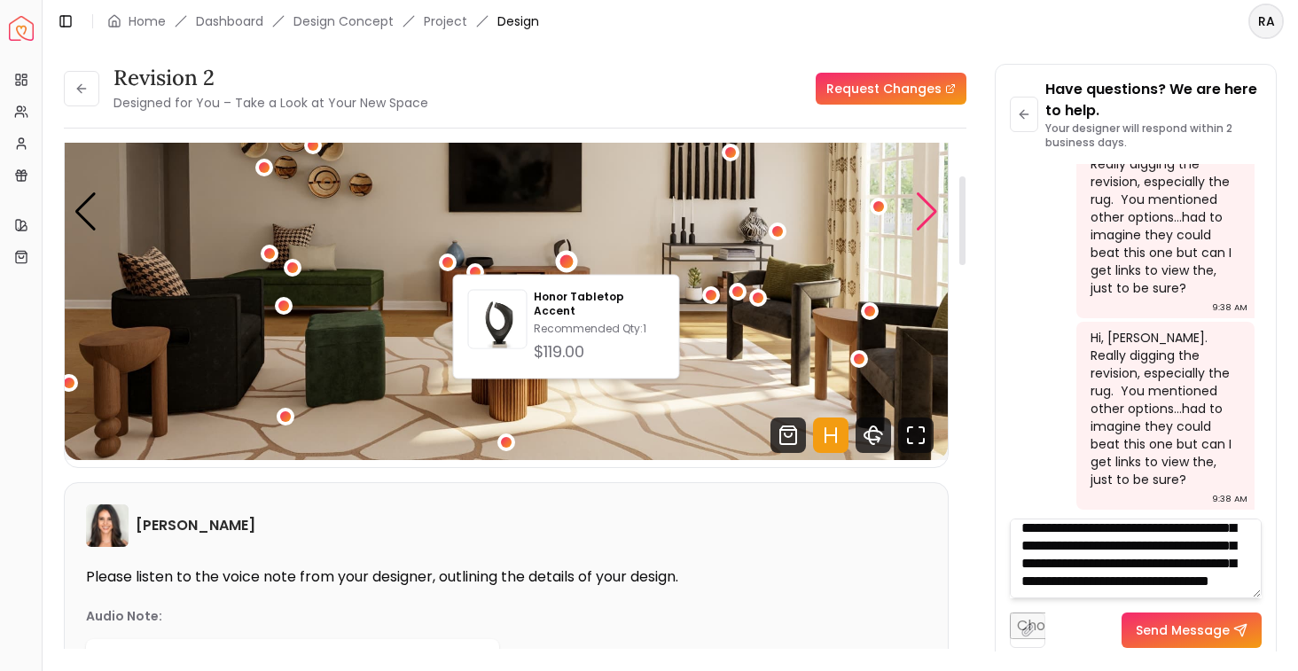
click at [921, 219] on div "Next slide" at bounding box center [927, 211] width 24 height 39
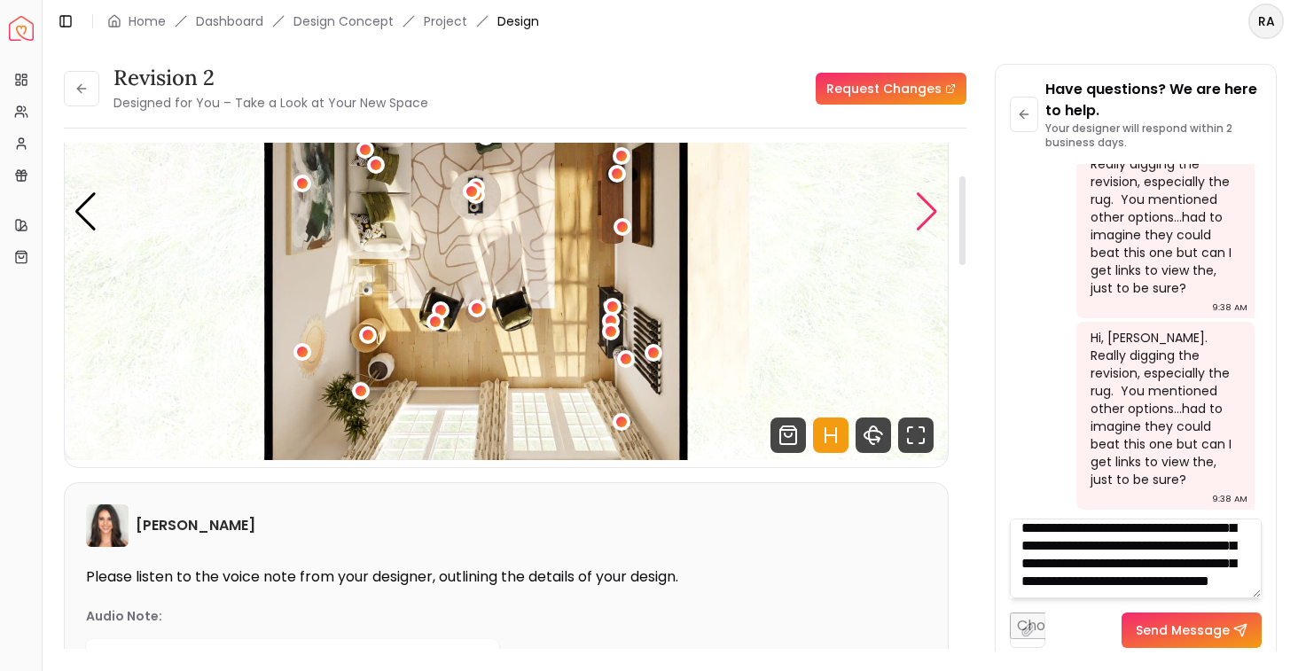
click at [921, 219] on div "Next slide" at bounding box center [927, 211] width 24 height 39
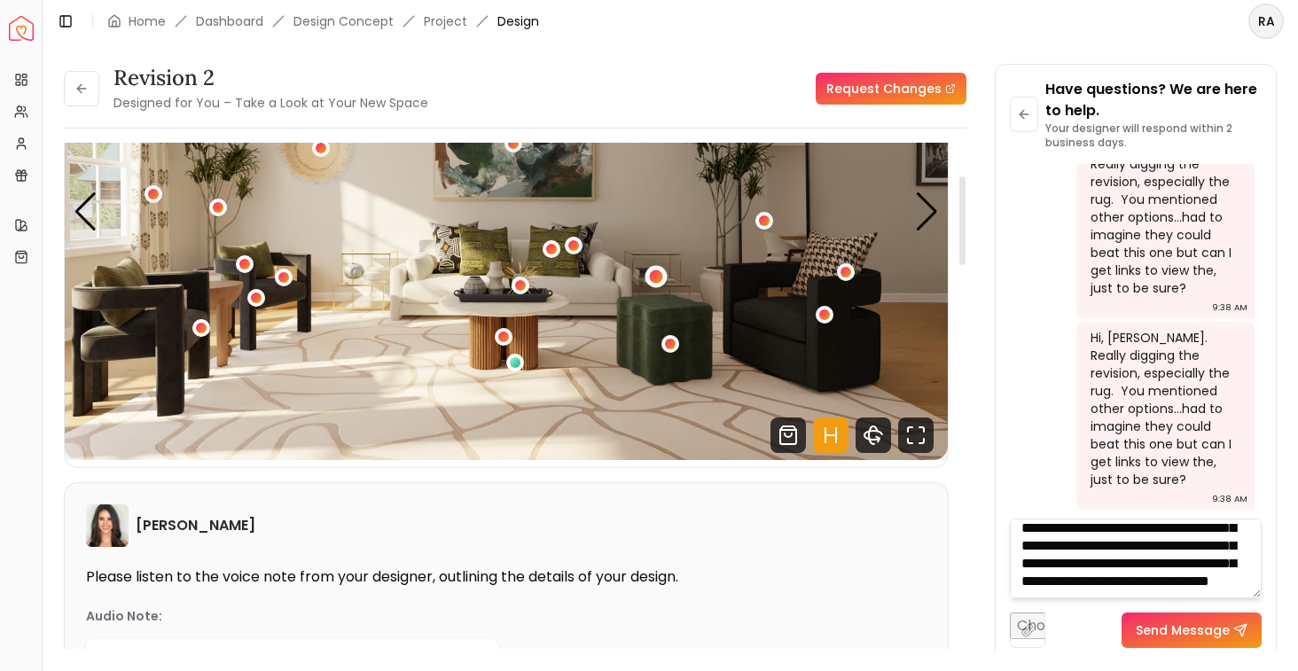
click at [662, 276] on div "1 / 5" at bounding box center [656, 276] width 13 height 13
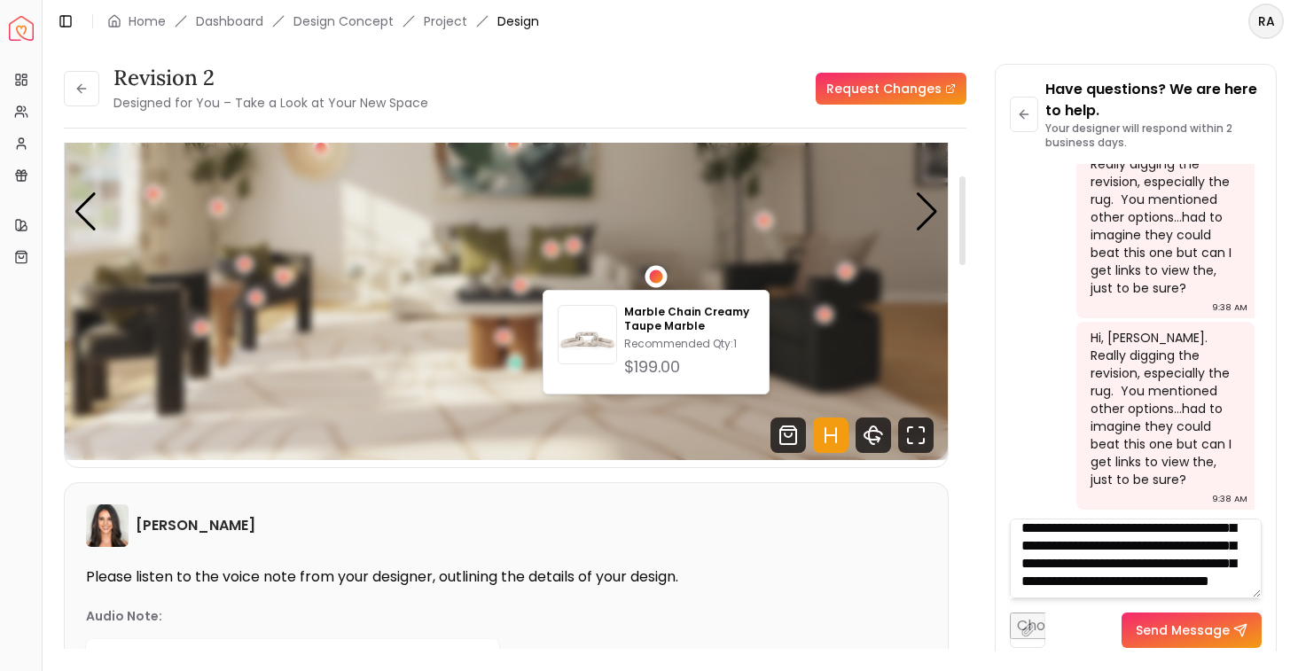
click at [662, 276] on div "1 / 5" at bounding box center [656, 276] width 13 height 13
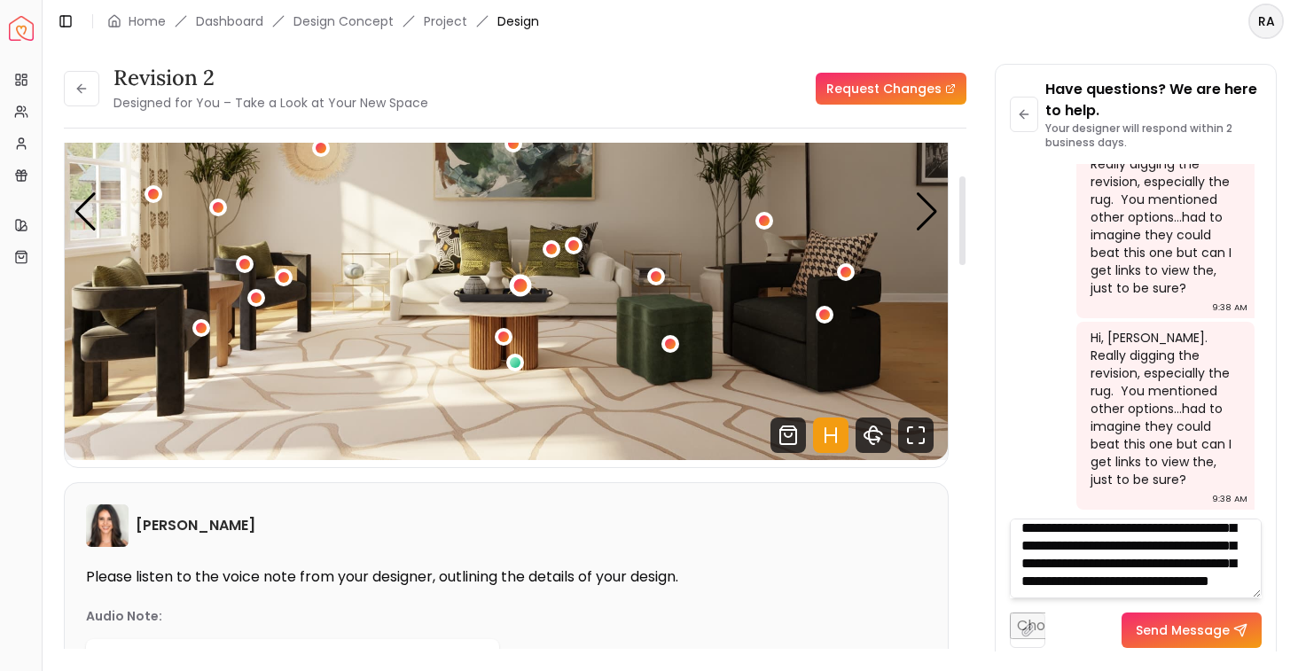
click at [516, 290] on div "1 / 5" at bounding box center [519, 285] width 13 height 13
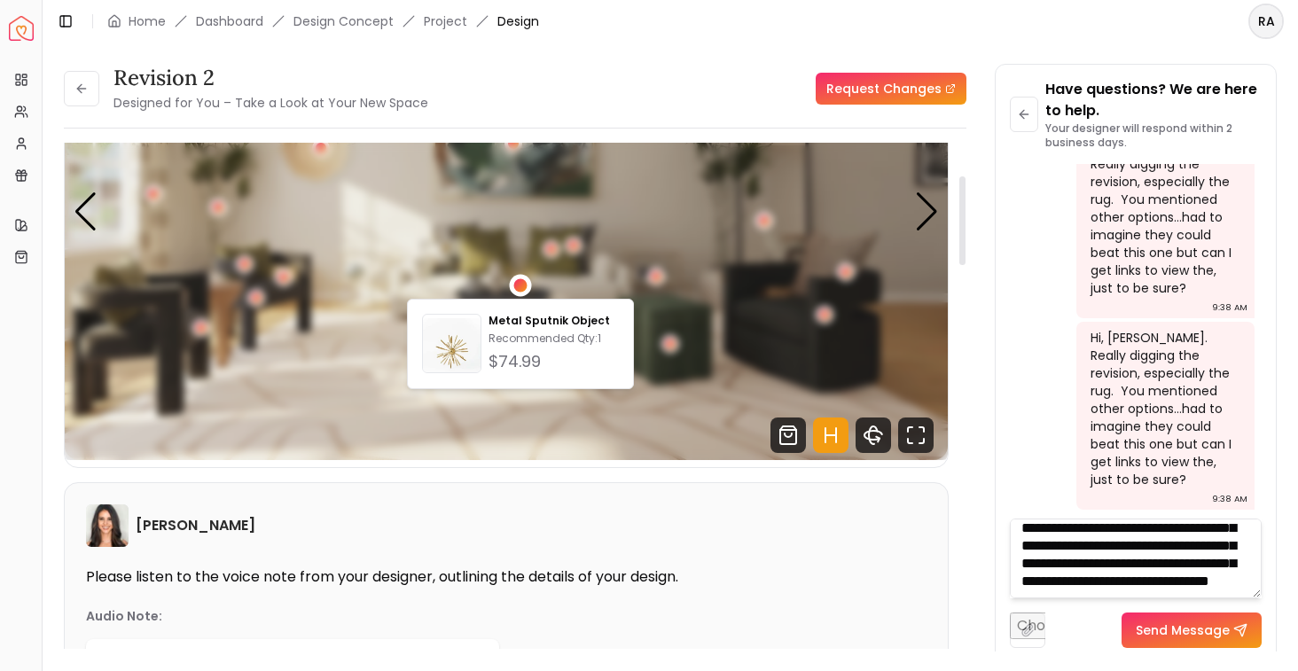
click at [518, 283] on div "1 / 5" at bounding box center [519, 285] width 13 height 13
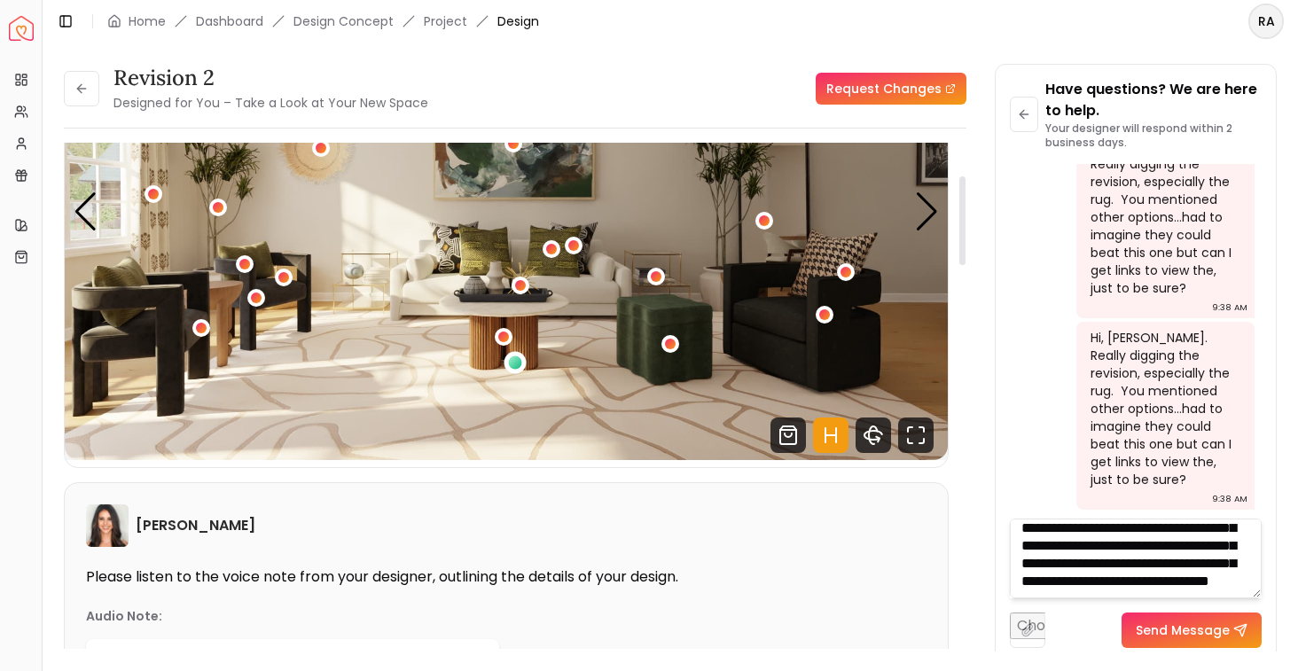
click at [515, 365] on div "1 / 5" at bounding box center [515, 362] width 13 height 13
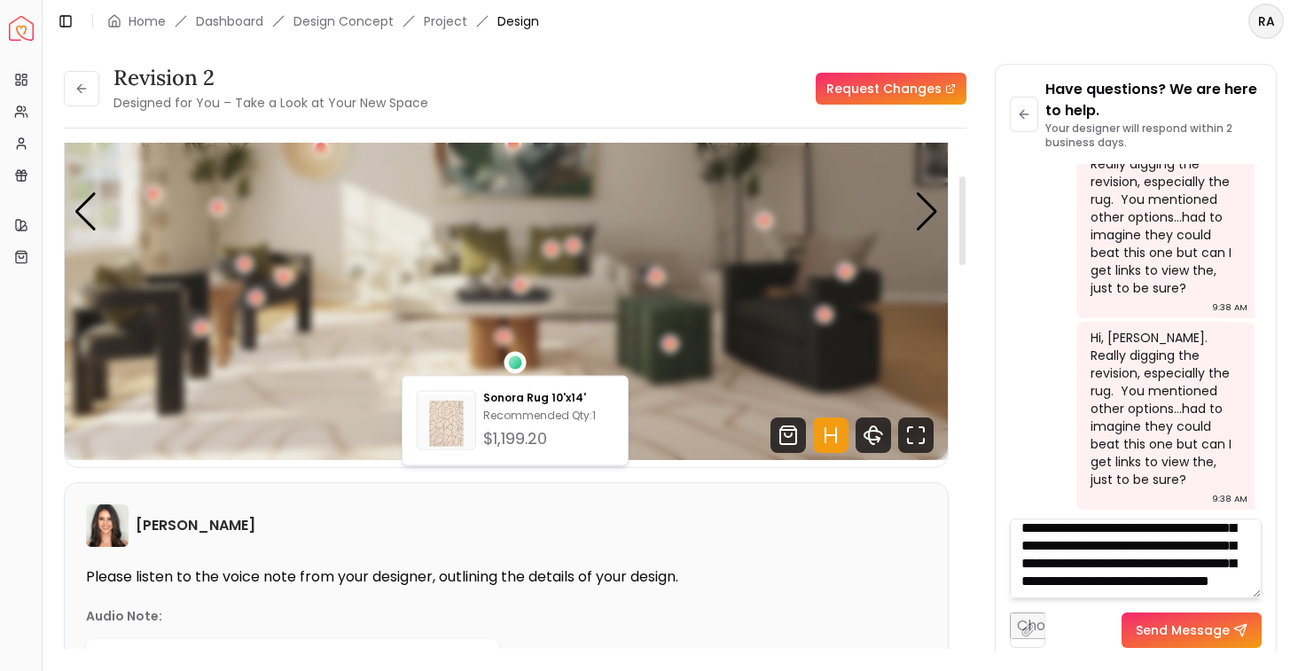
click at [515, 365] on div "1 / 5" at bounding box center [515, 362] width 13 height 13
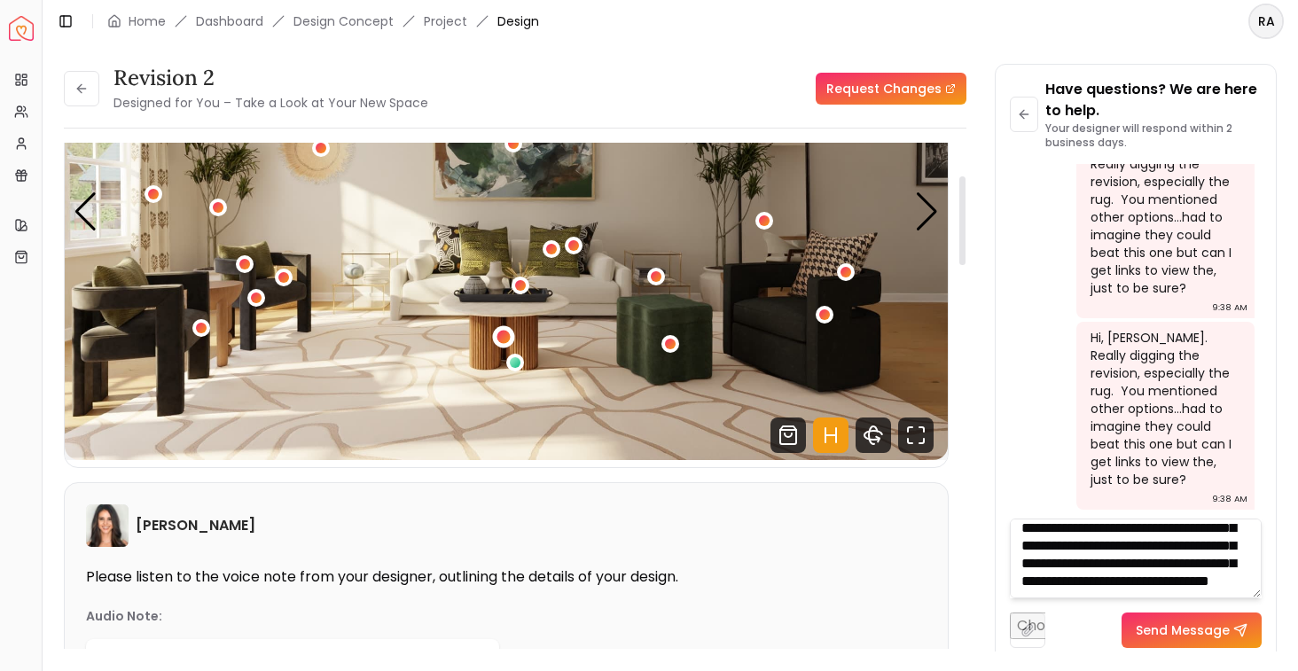
click at [502, 335] on div "1 / 5" at bounding box center [502, 336] width 13 height 13
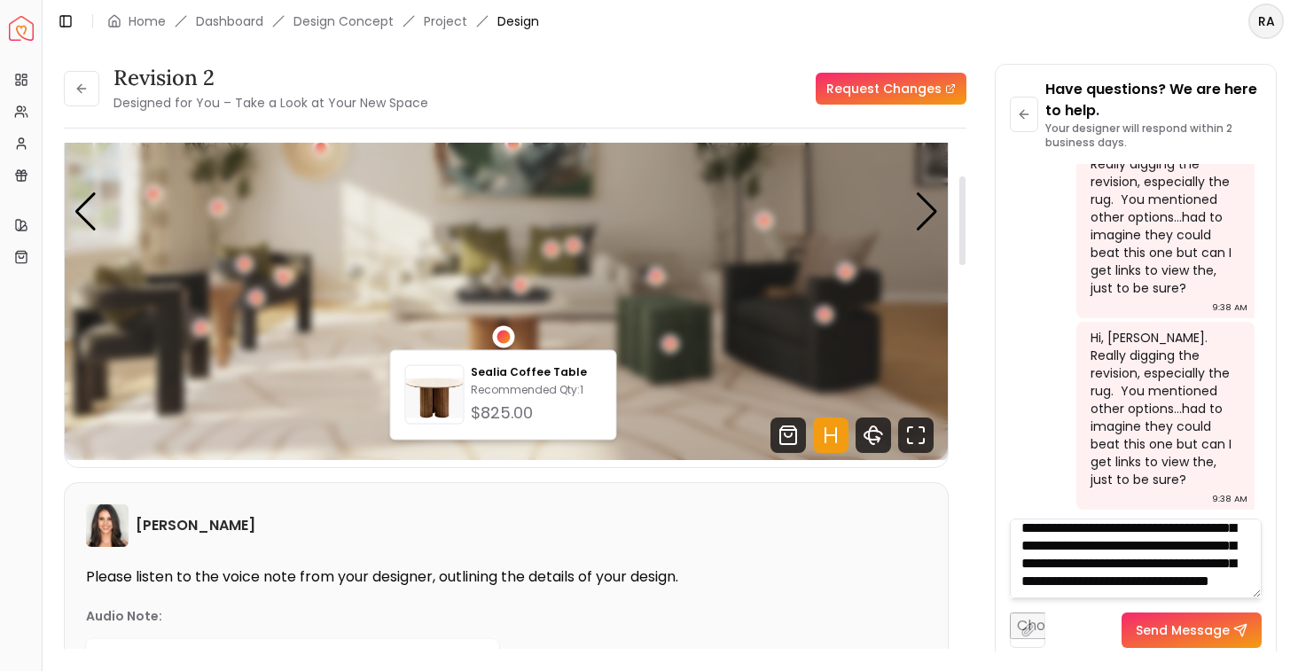
click at [502, 335] on div "1 / 5" at bounding box center [502, 336] width 13 height 13
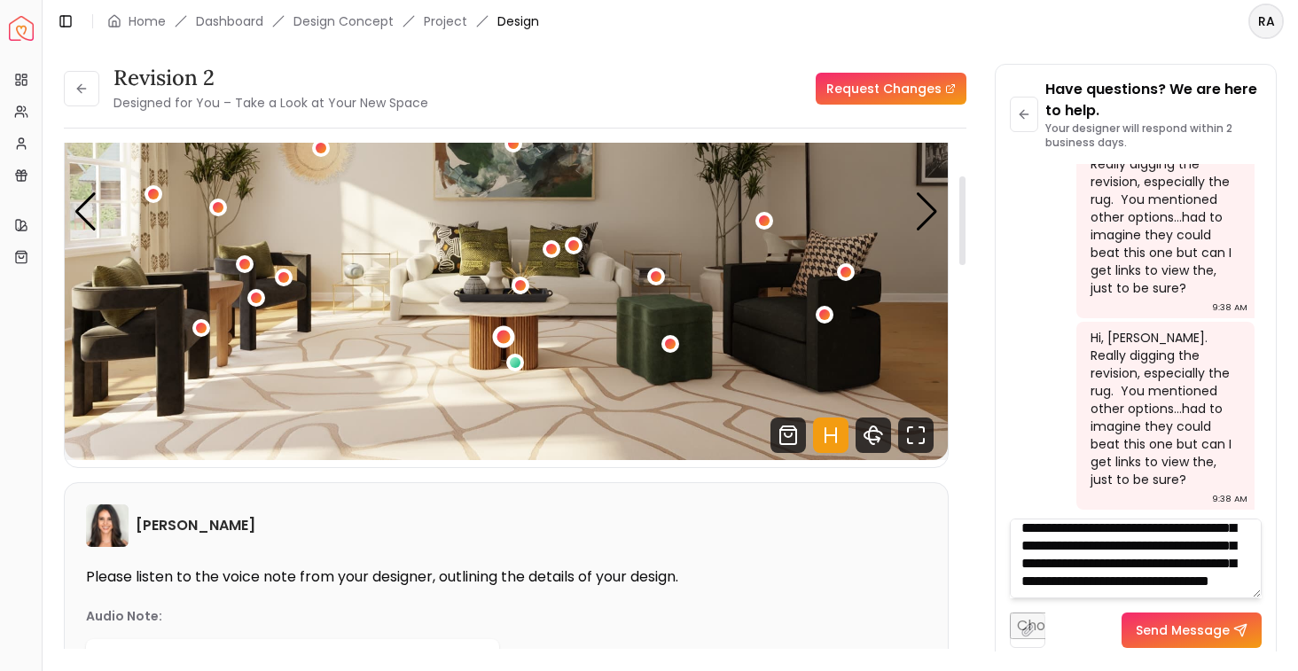
click at [502, 340] on div "1 / 5" at bounding box center [502, 336] width 13 height 13
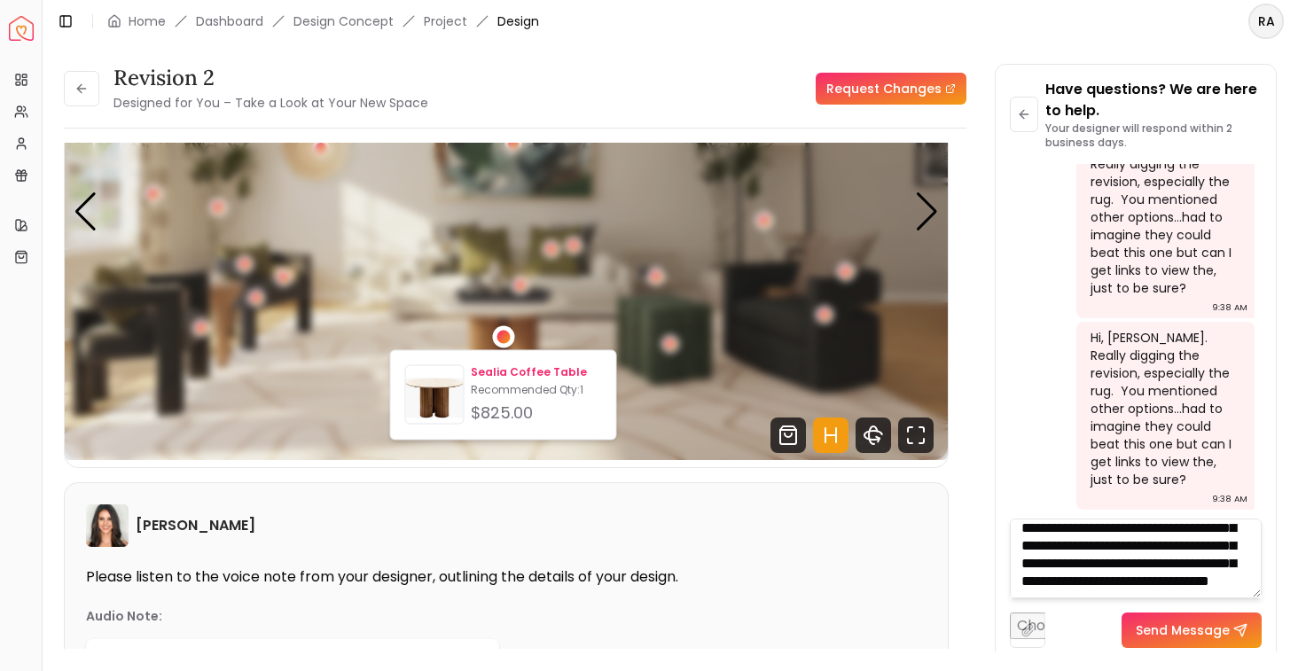
click at [501, 376] on p "Sealia Coffee Table" at bounding box center [536, 372] width 130 height 14
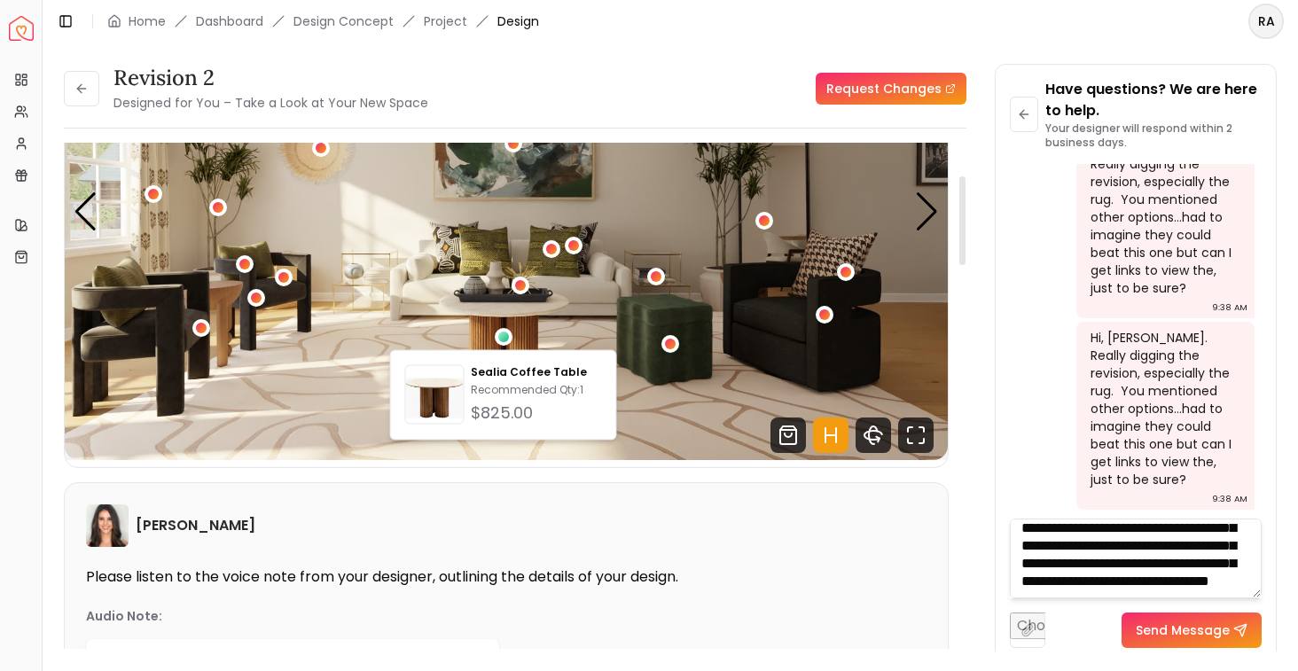
click at [338, 340] on img "1 / 5" at bounding box center [506, 212] width 883 height 496
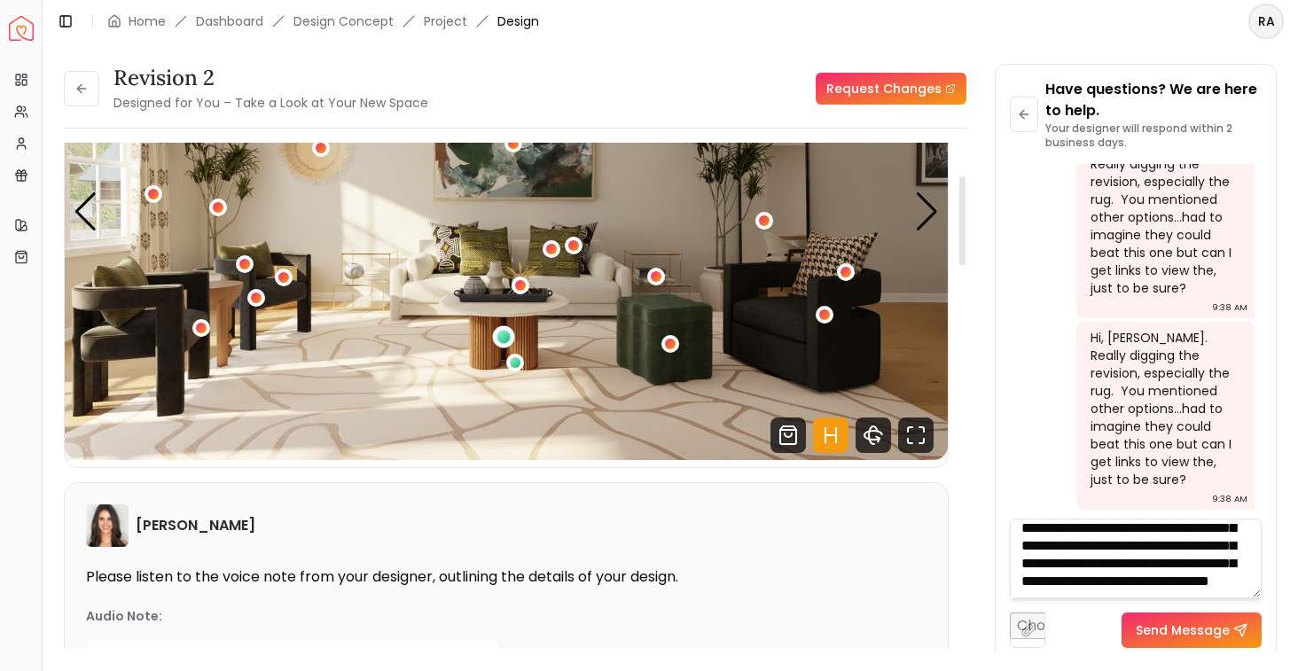
click at [500, 342] on div "1 / 5" at bounding box center [502, 336] width 13 height 13
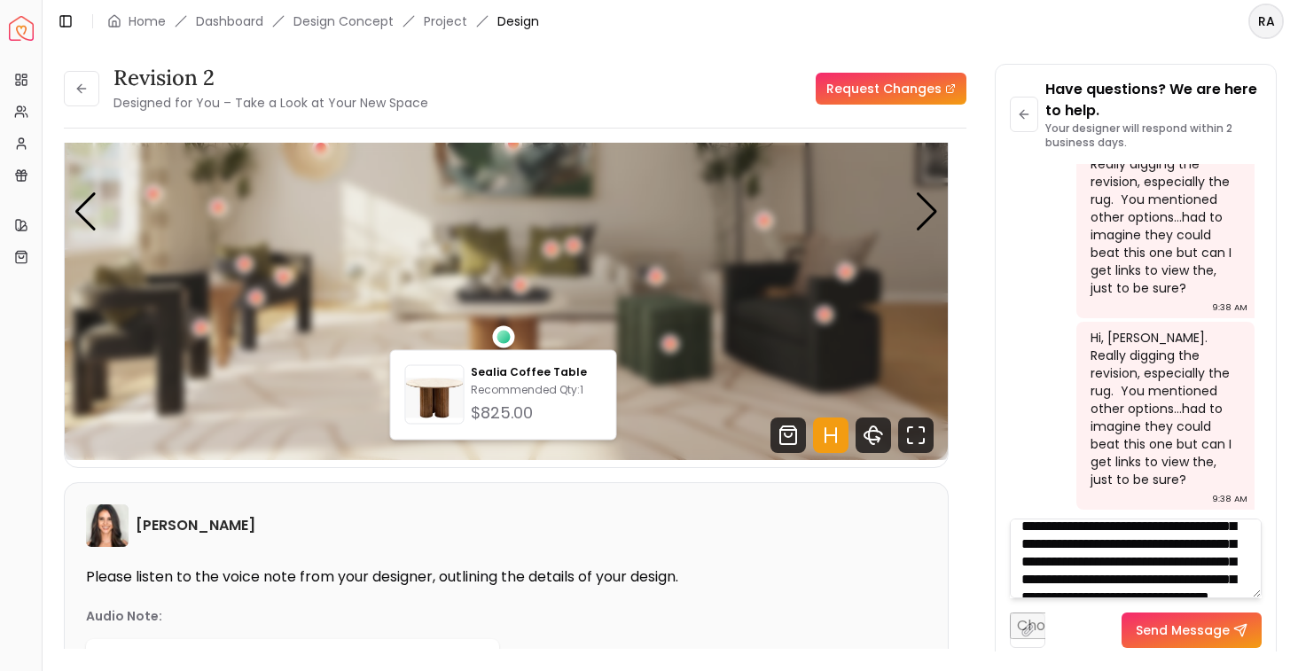
scroll to position [49, 0]
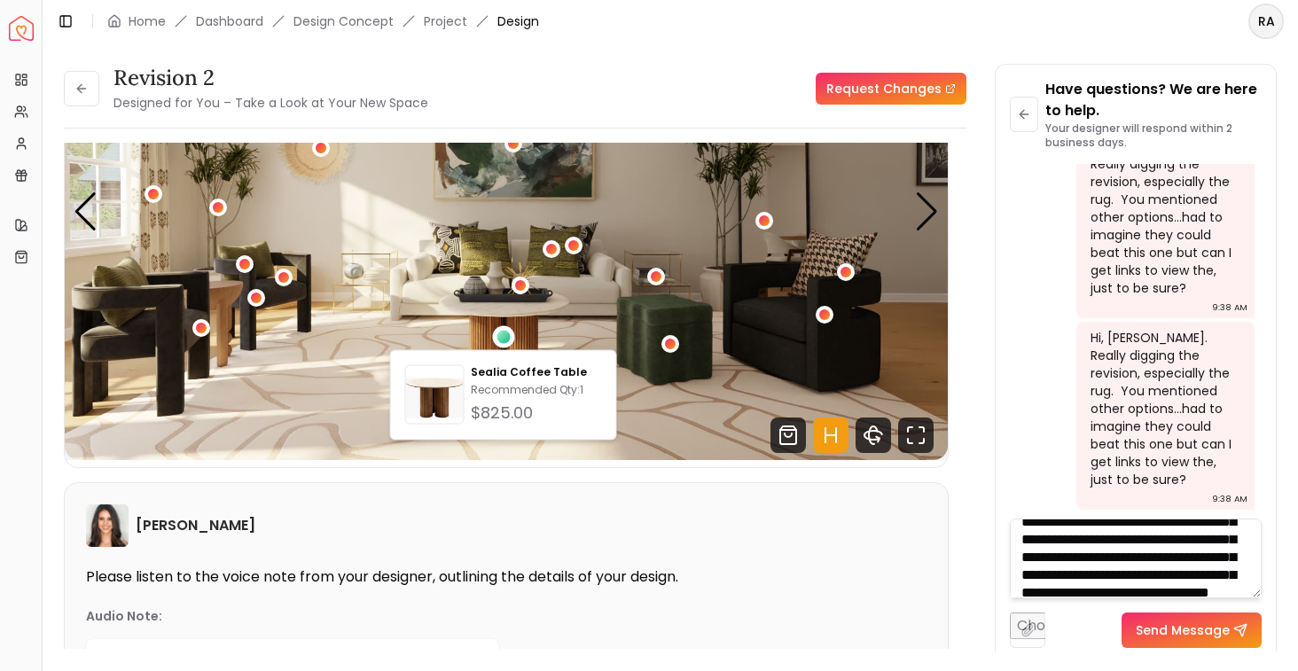
click at [1026, 543] on textarea "**********" at bounding box center [1136, 559] width 252 height 80
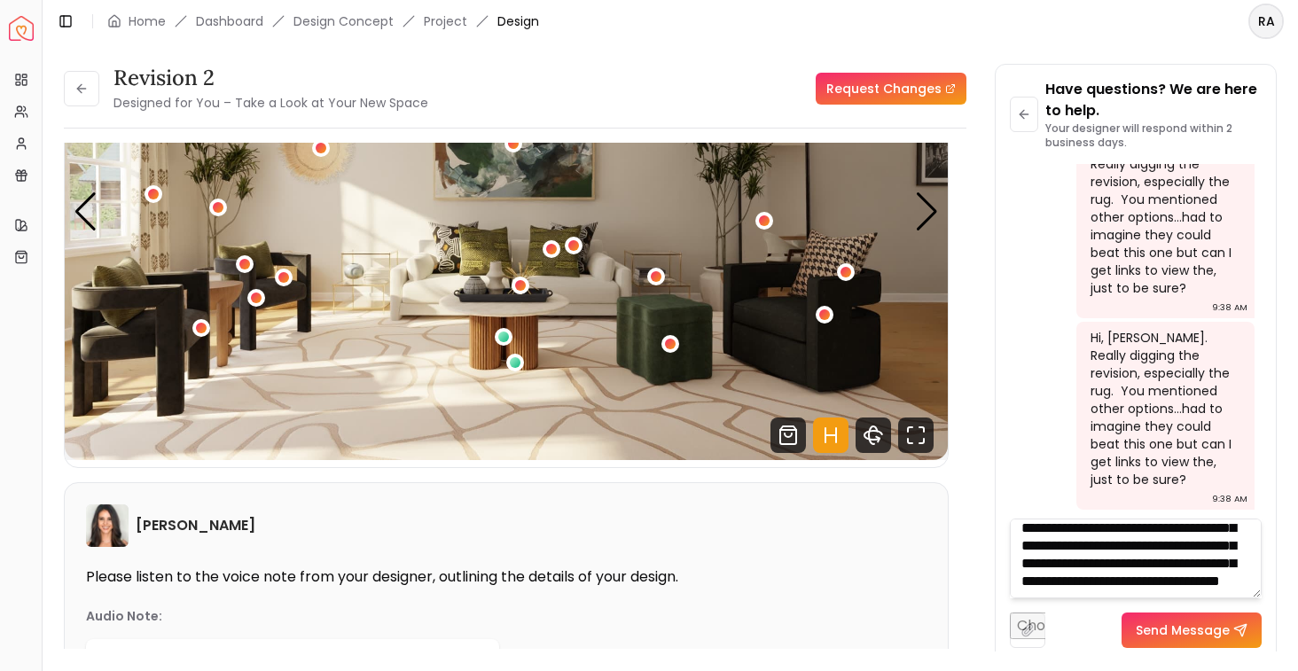
scroll to position [50, 0]
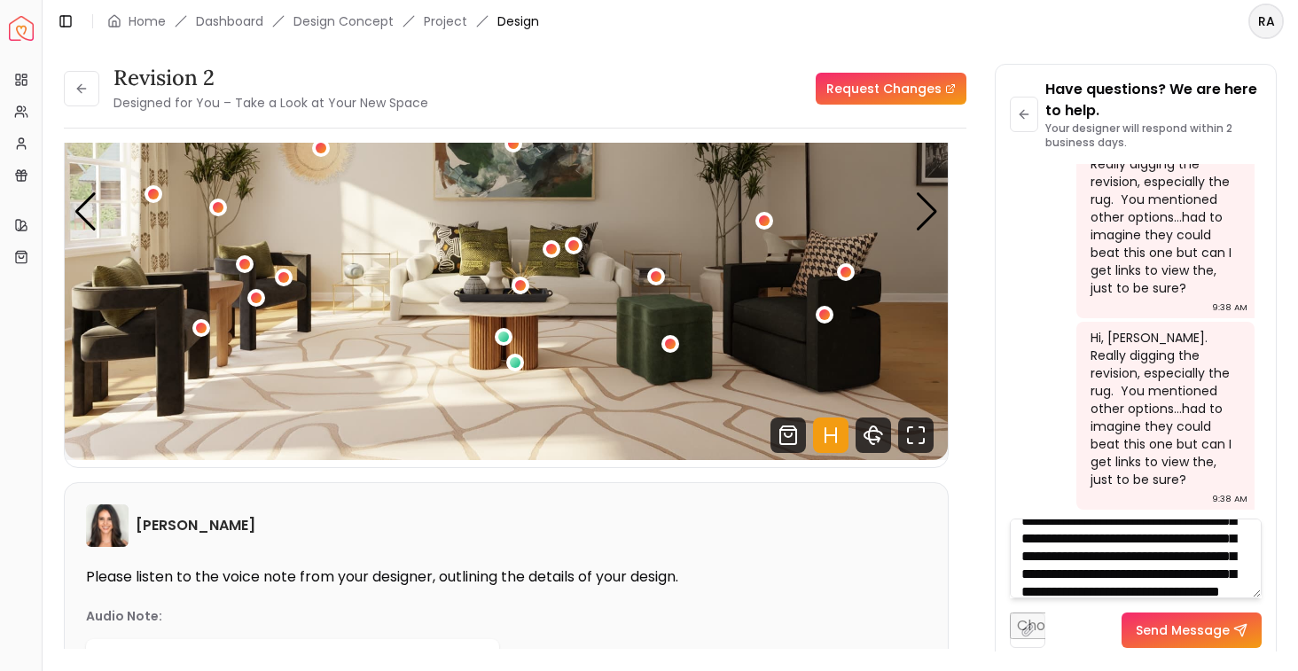
click at [1230, 554] on textarea "**********" at bounding box center [1136, 559] width 252 height 80
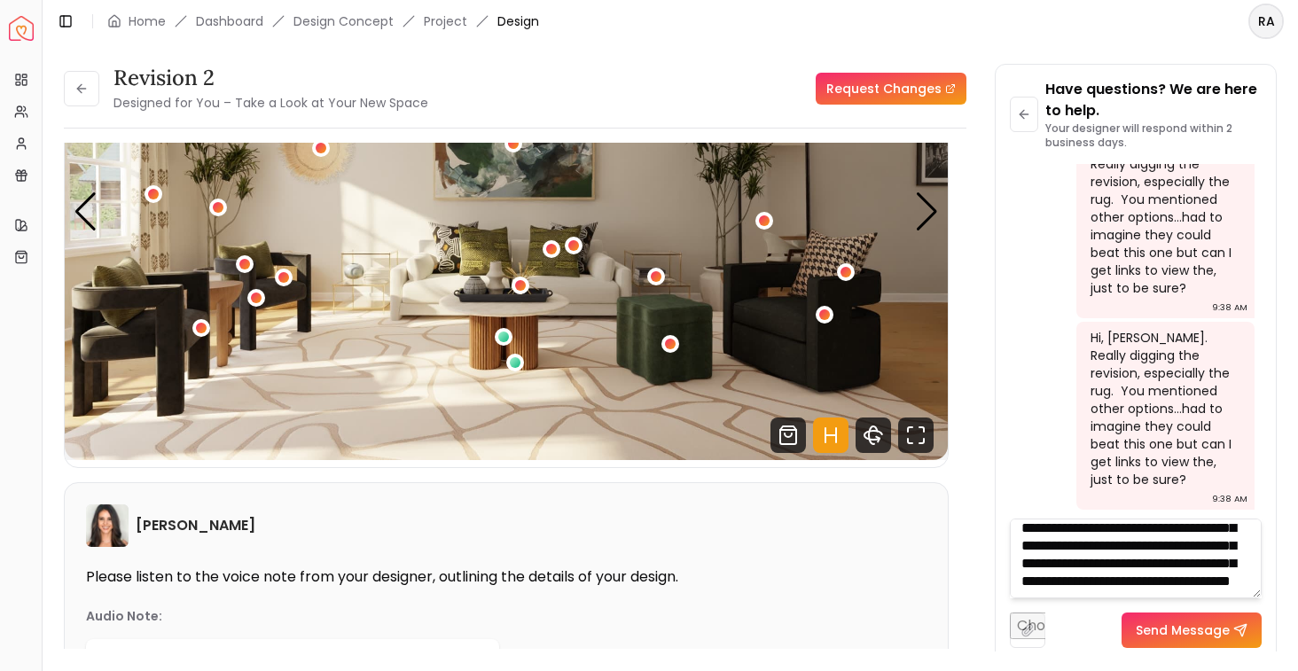
scroll to position [96, 0]
click at [1175, 586] on textarea "**********" at bounding box center [1136, 559] width 252 height 80
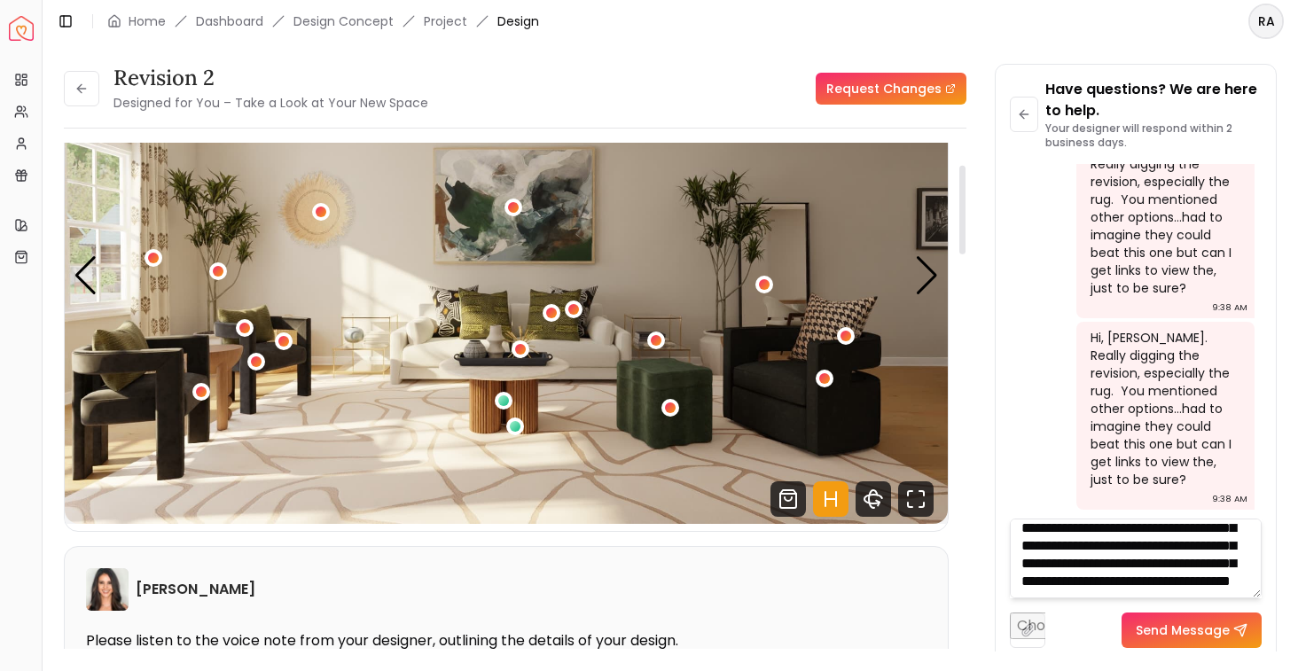
scroll to position [125, 0]
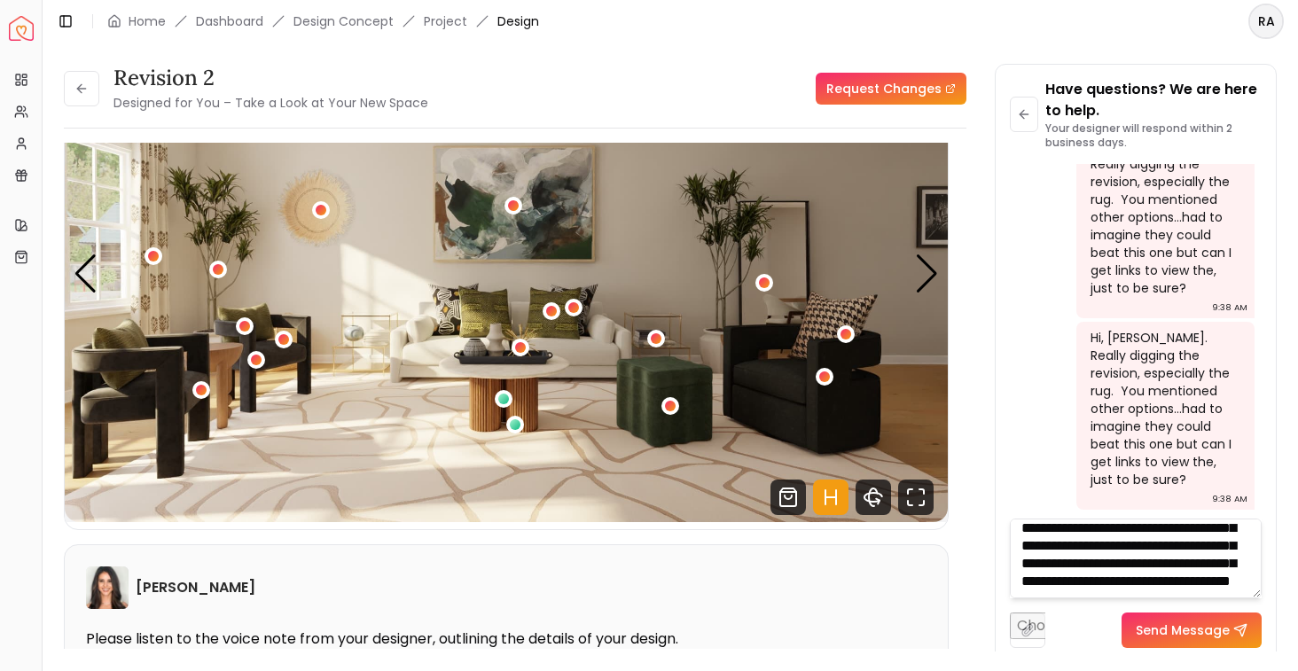
type textarea "**********"
click at [1128, 626] on button "Send Message" at bounding box center [1191, 630] width 140 height 35
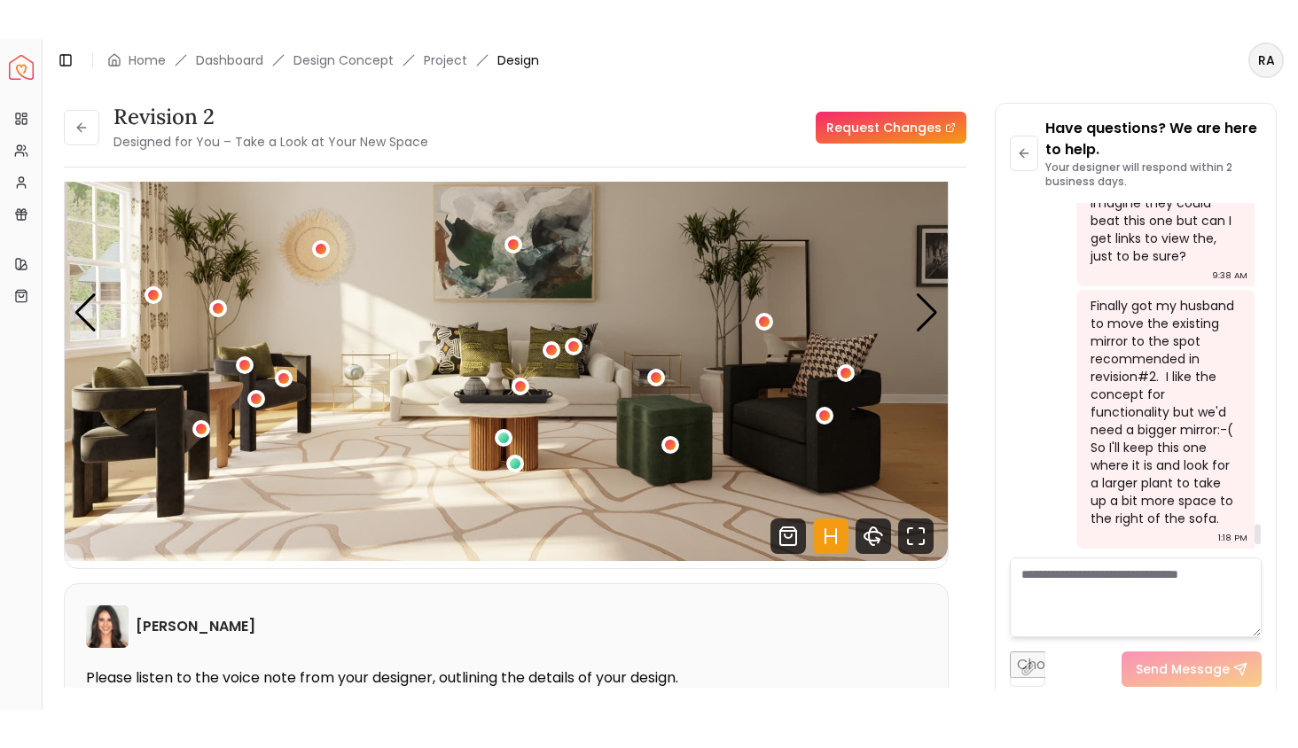
scroll to position [5807, 0]
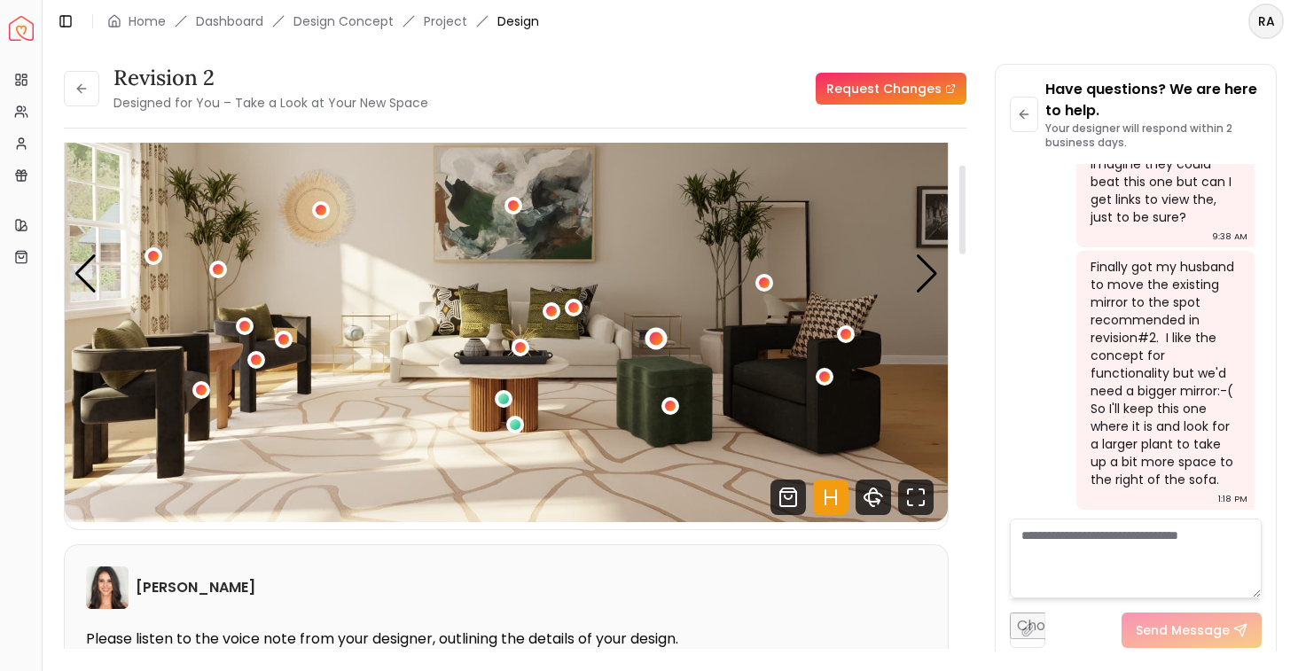
click at [660, 335] on div "1 / 5" at bounding box center [656, 338] width 13 height 13
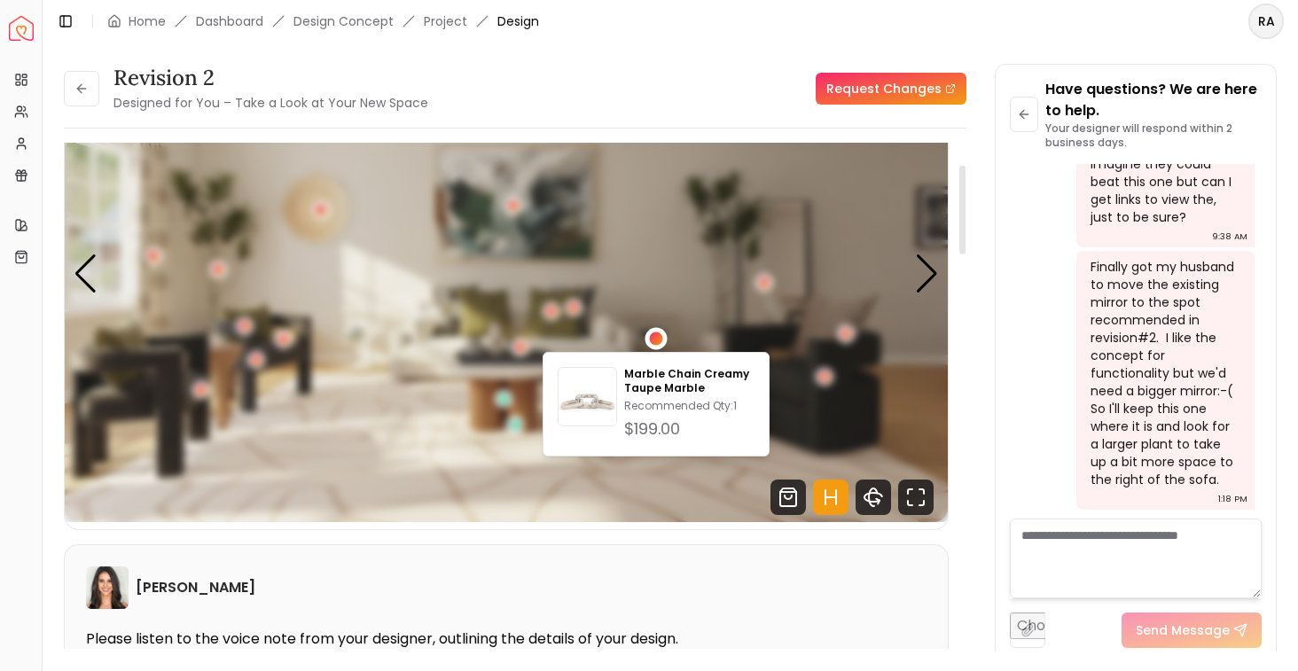
click at [660, 335] on div "1 / 5" at bounding box center [656, 338] width 13 height 13
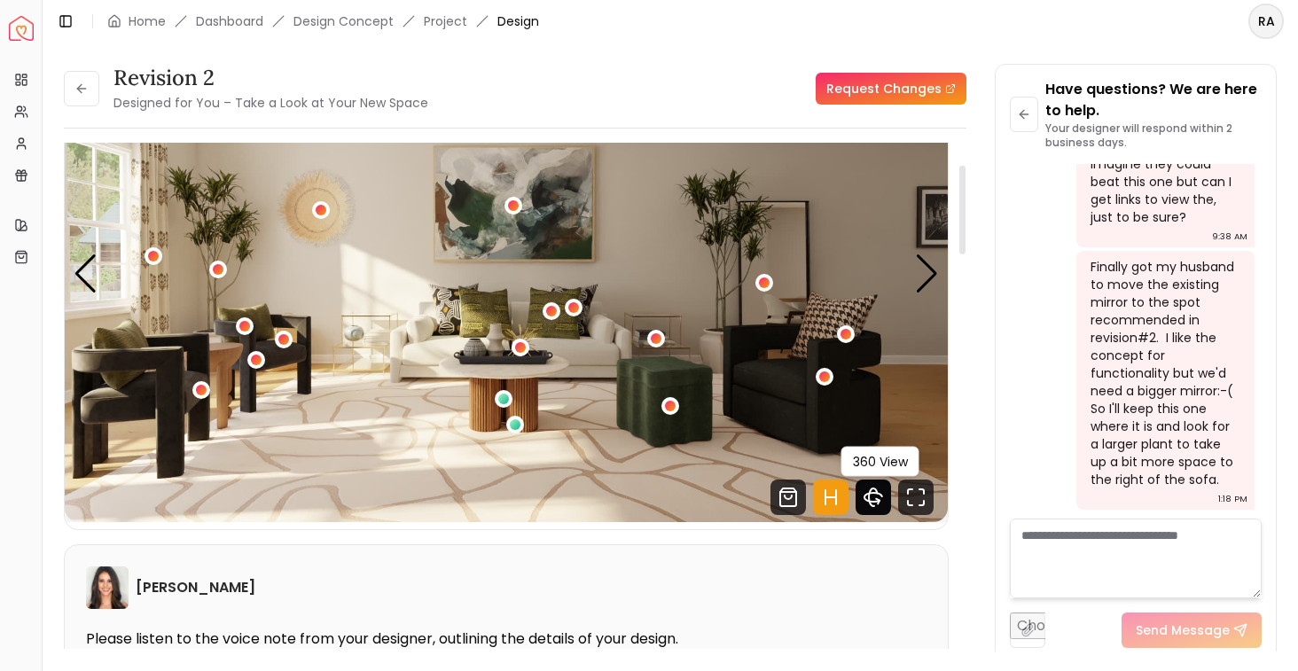
click at [871, 494] on icon "360 View" at bounding box center [873, 497] width 18 height 9
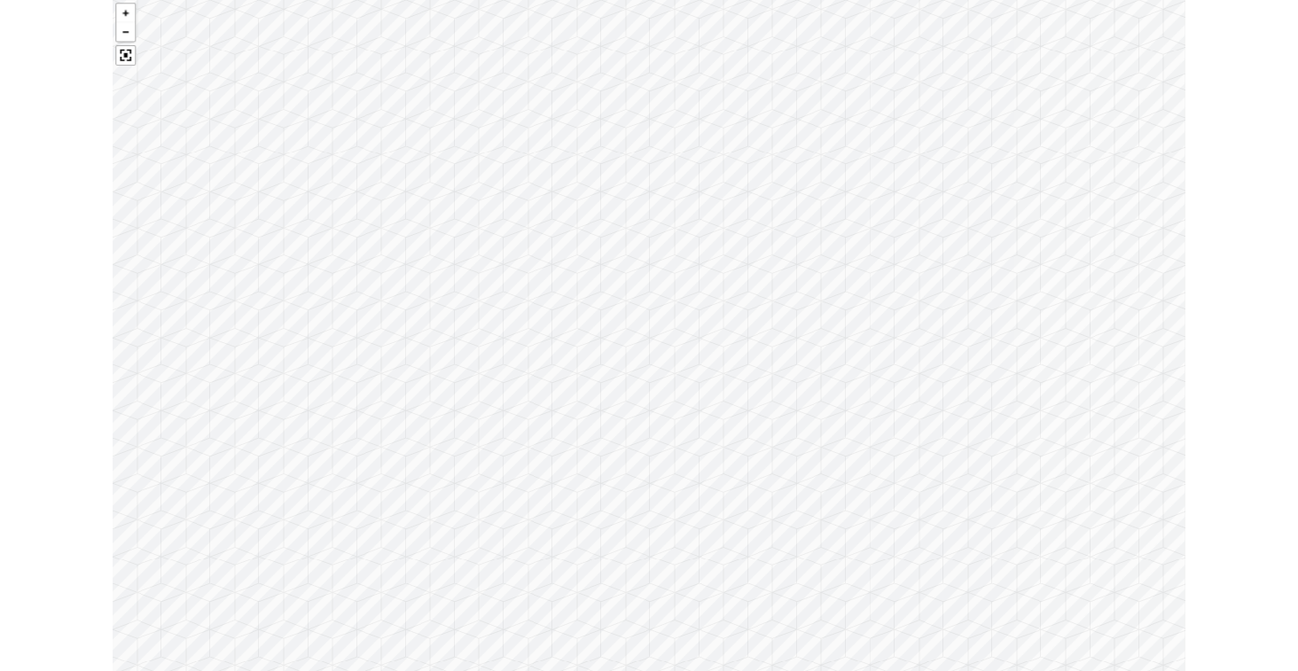
scroll to position [126, 0]
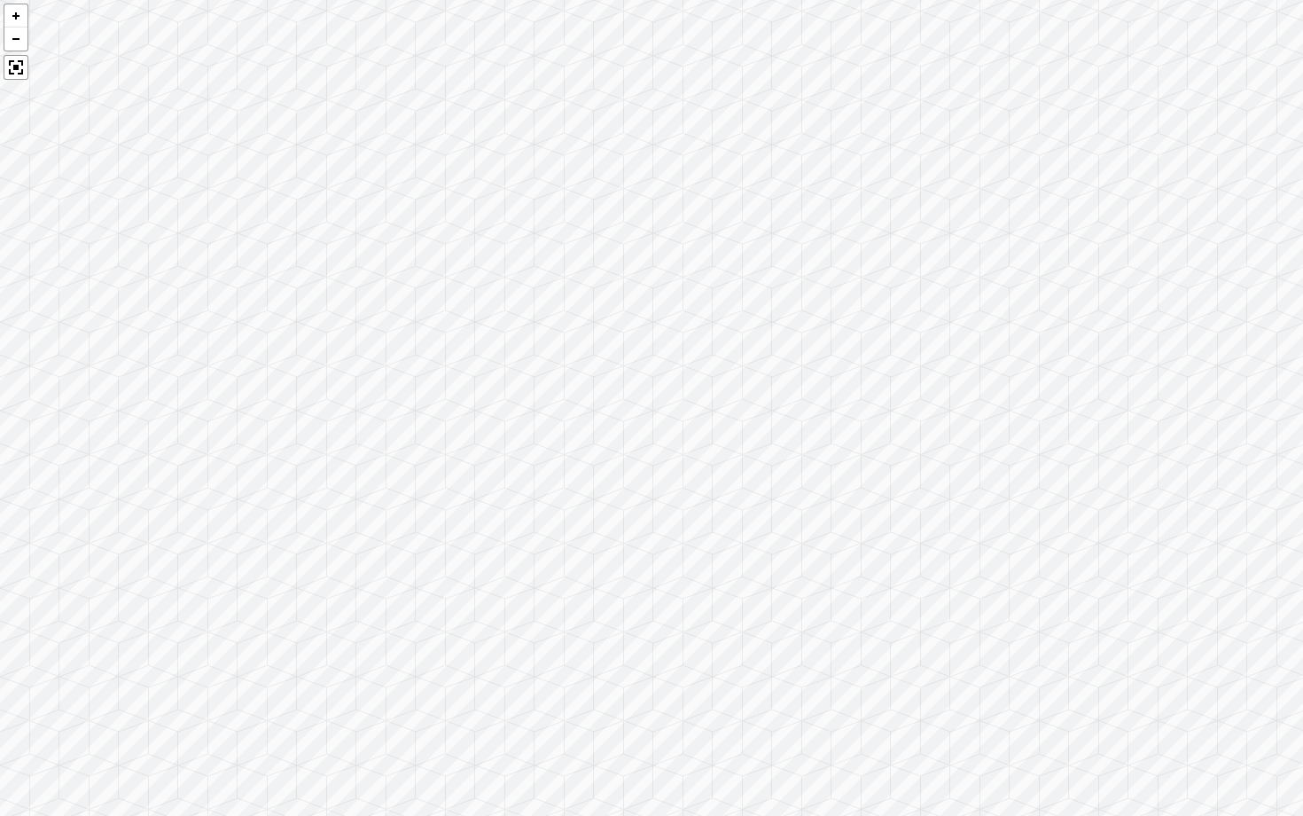
click at [849, 477] on div at bounding box center [651, 408] width 1303 height 816
click at [15, 39] on div at bounding box center [15, 39] width 23 height 24
click at [19, 76] on div at bounding box center [16, 67] width 25 height 25
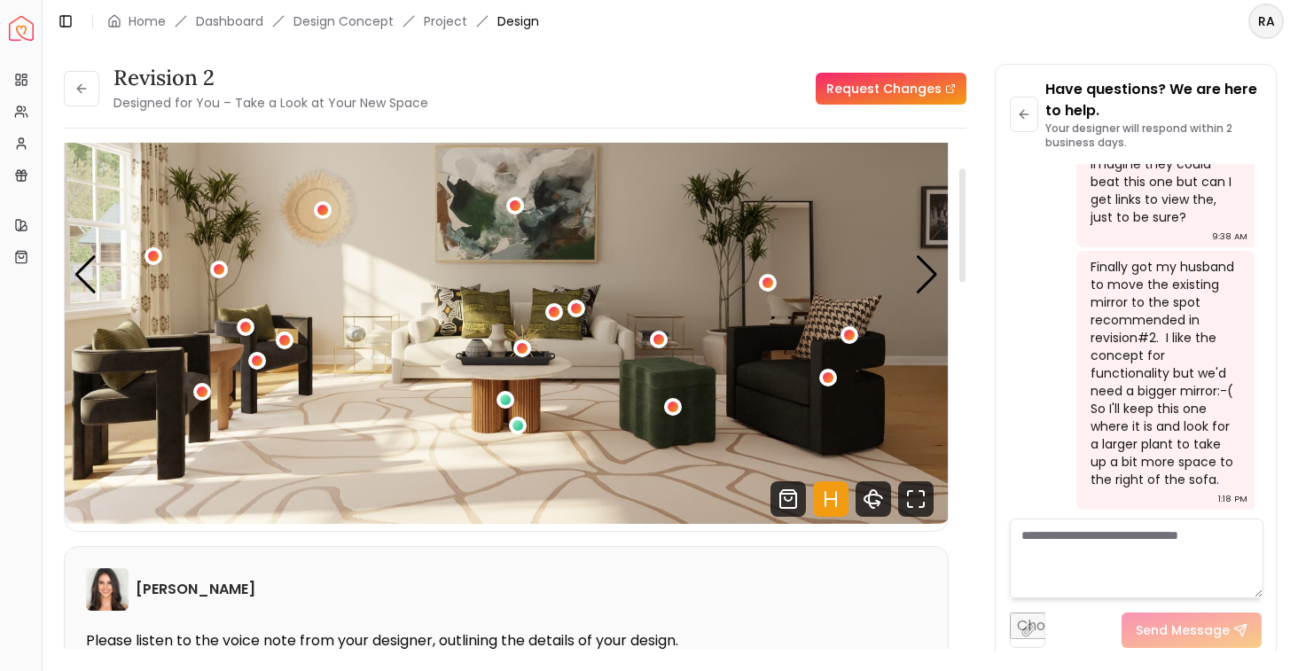
scroll to position [125, 0]
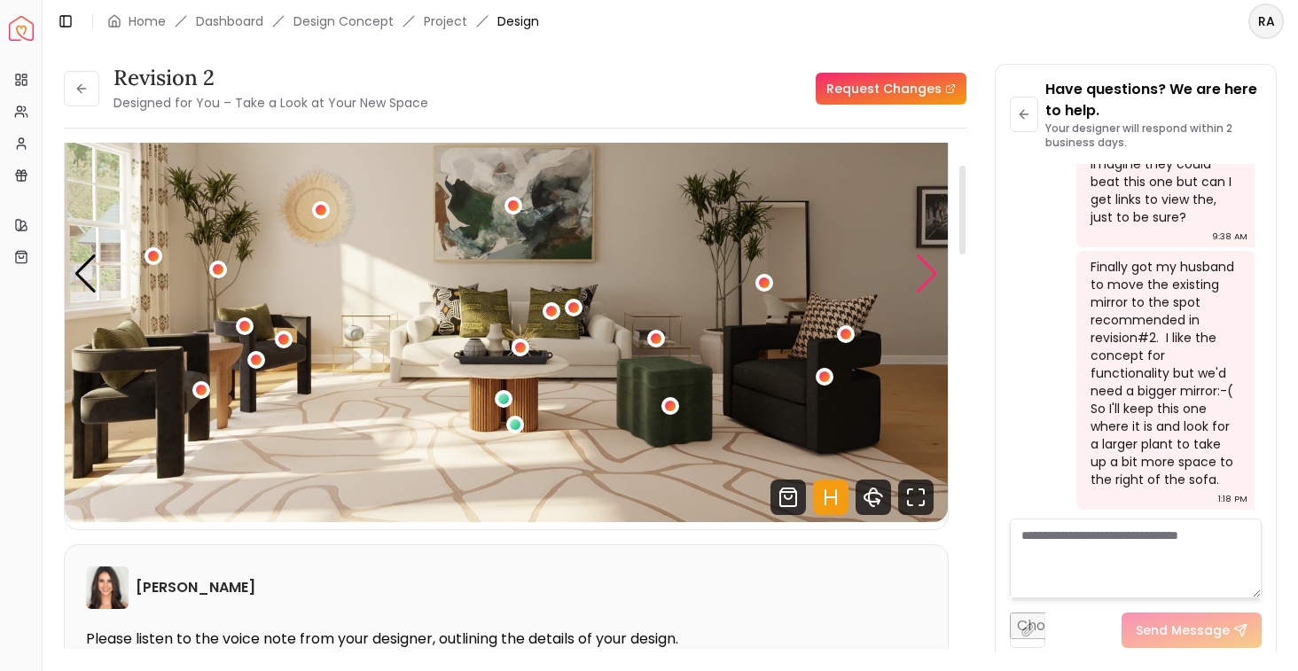
click at [926, 270] on div "Next slide" at bounding box center [927, 273] width 24 height 39
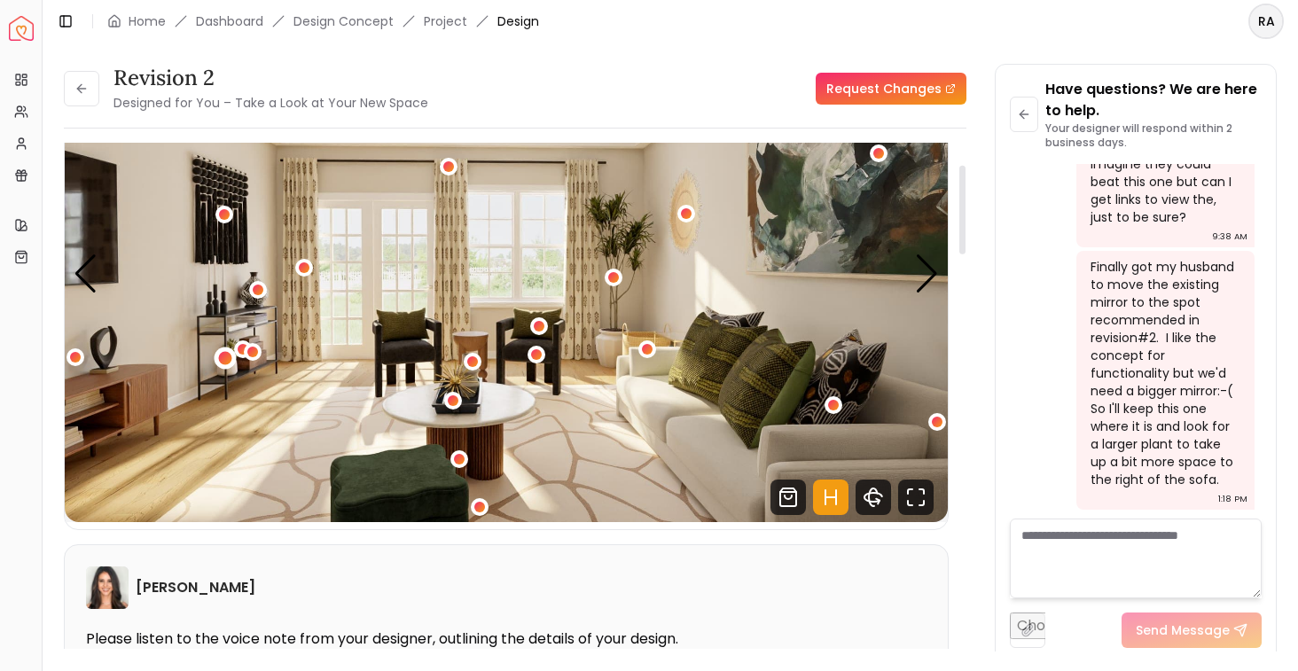
click at [225, 358] on div "2 / 5" at bounding box center [224, 358] width 13 height 13
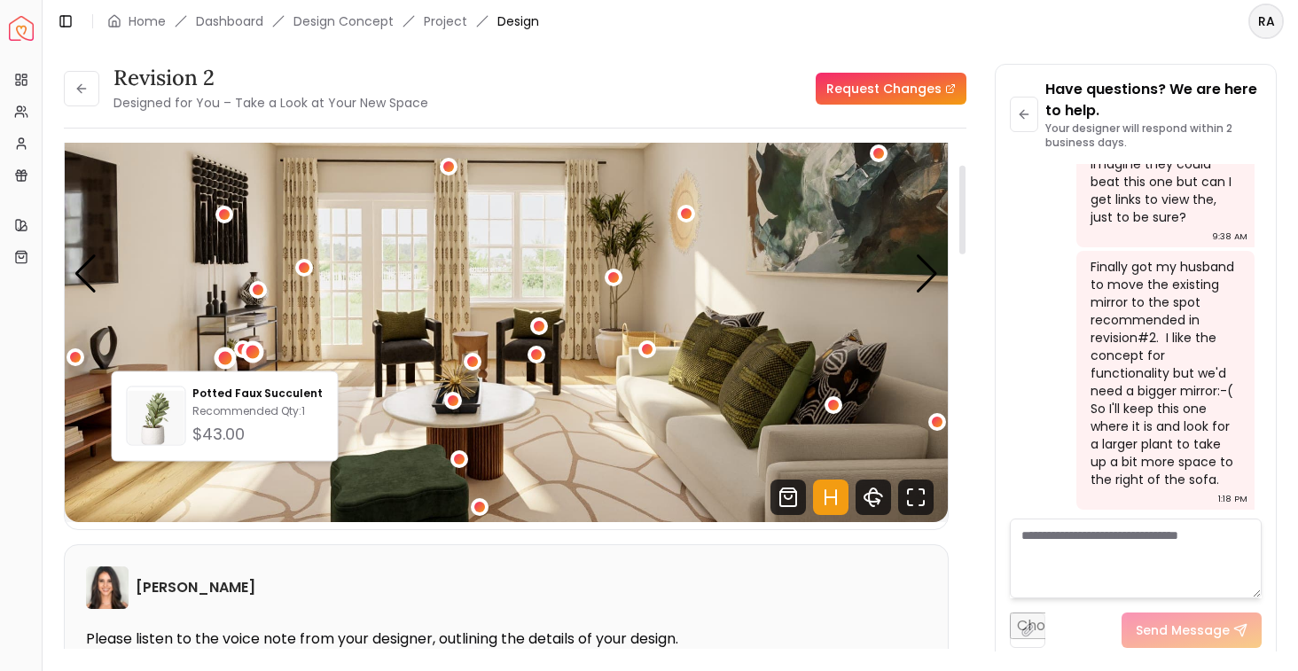
click at [250, 349] on div "2 / 5" at bounding box center [252, 351] width 13 height 13
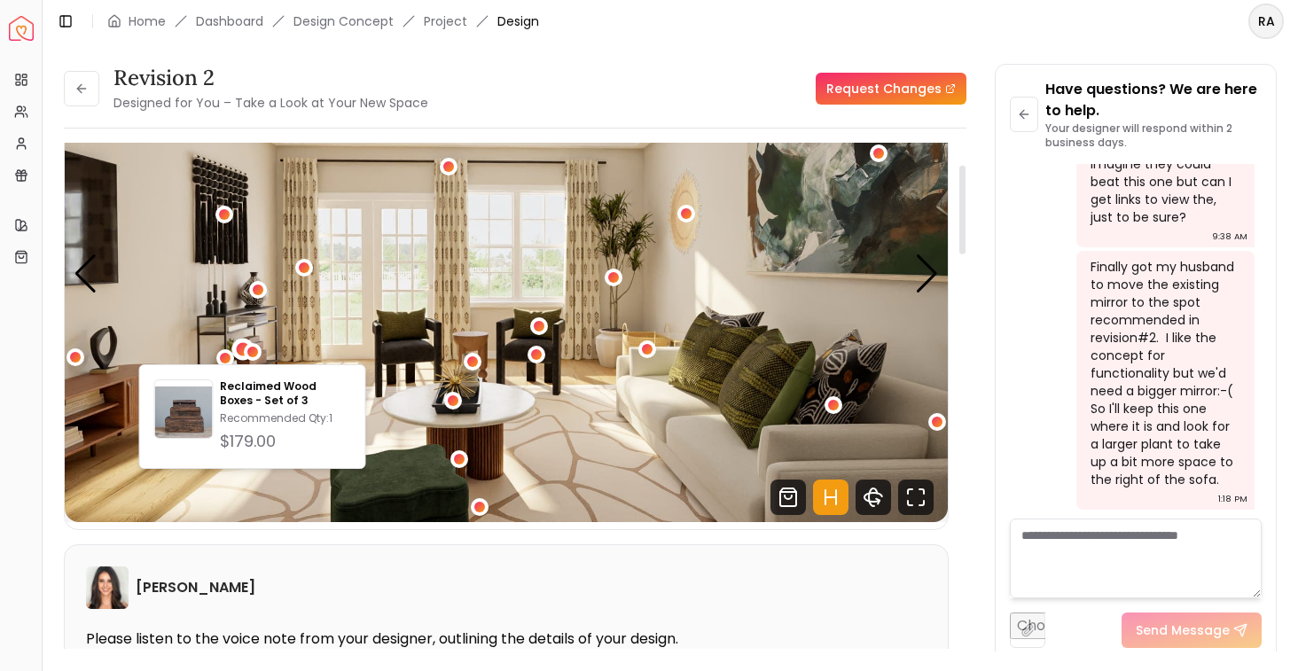
click at [240, 343] on div "2 / 5" at bounding box center [242, 348] width 13 height 13
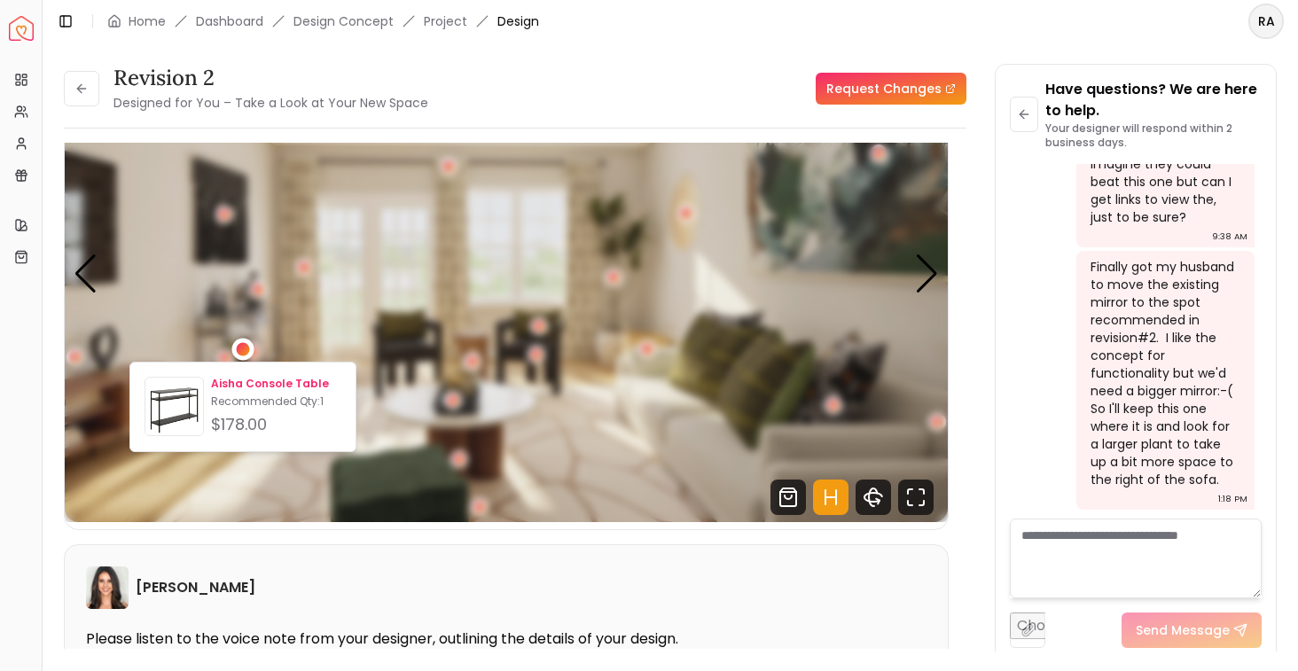
click at [226, 387] on p "Aisha Console Table" at bounding box center [276, 384] width 130 height 14
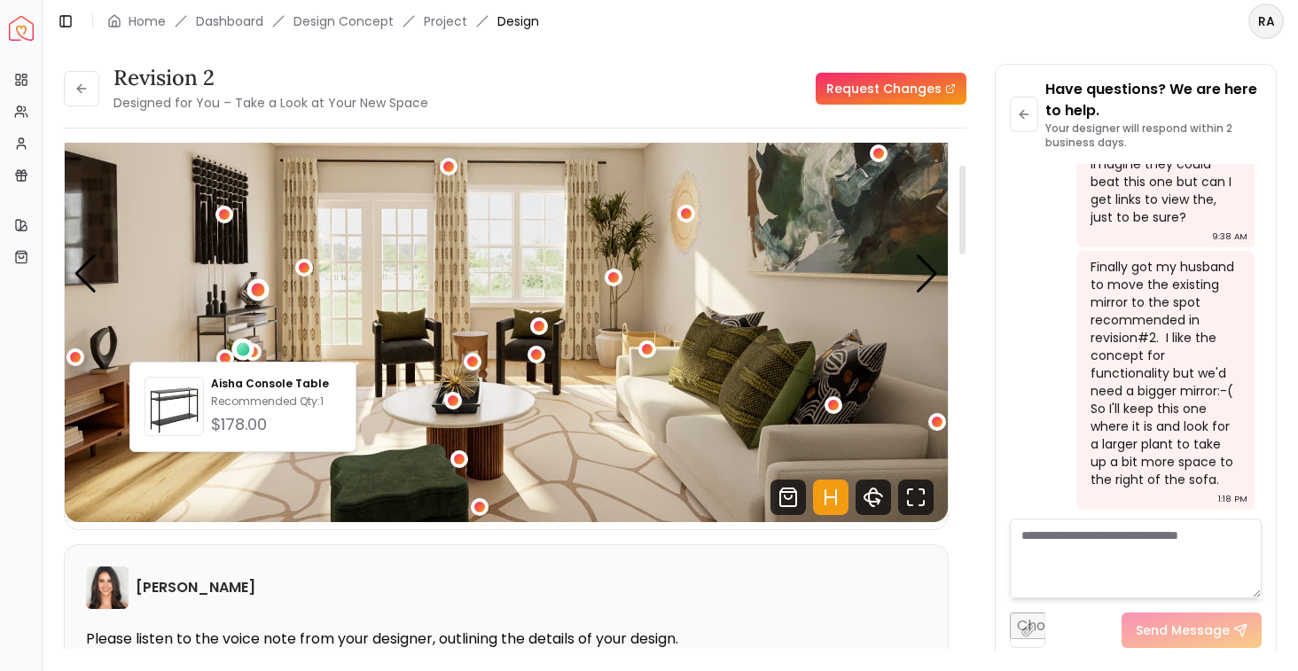
click at [255, 294] on div "2 / 5" at bounding box center [257, 289] width 13 height 13
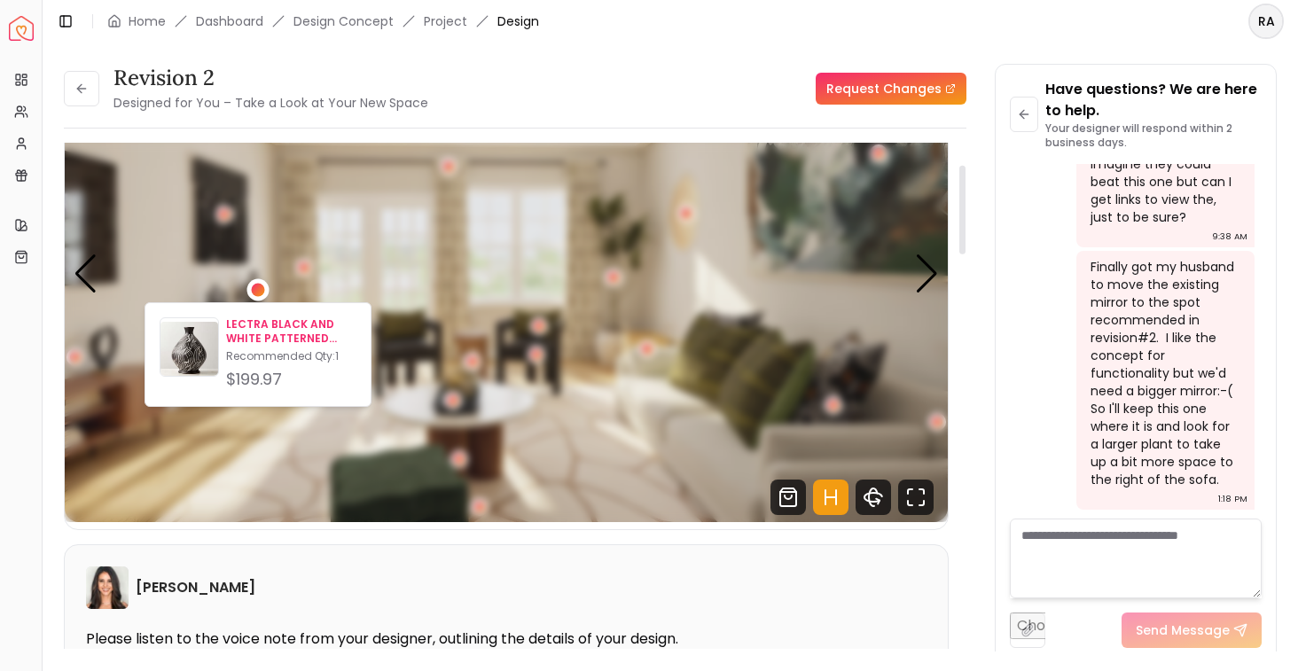
click at [252, 330] on p "LECTRA BLACK AND WHITE PATTERNED CERAMIC VASE" at bounding box center [291, 331] width 130 height 28
